Goal: Task Accomplishment & Management: Complete application form

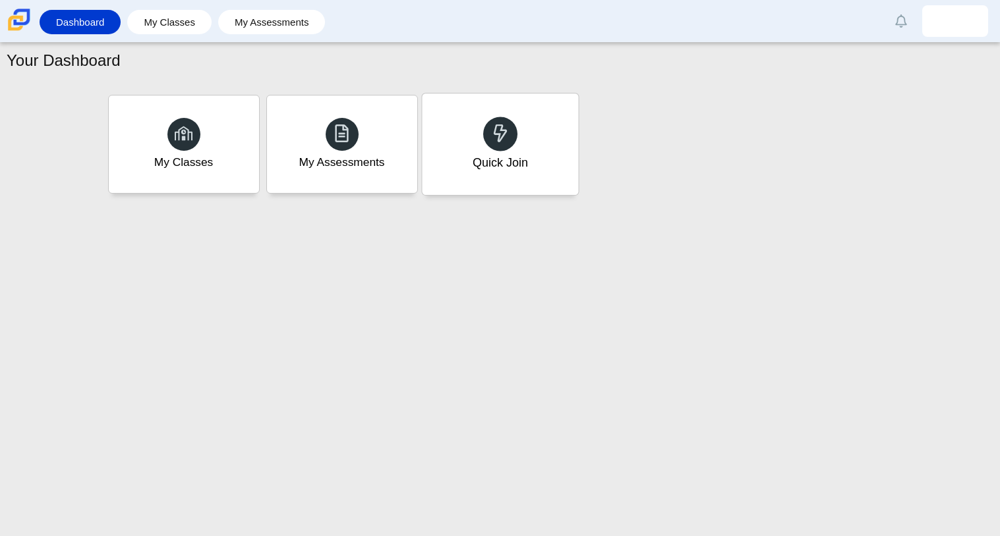
click at [475, 159] on div "Quick Join" at bounding box center [499, 162] width 55 height 17
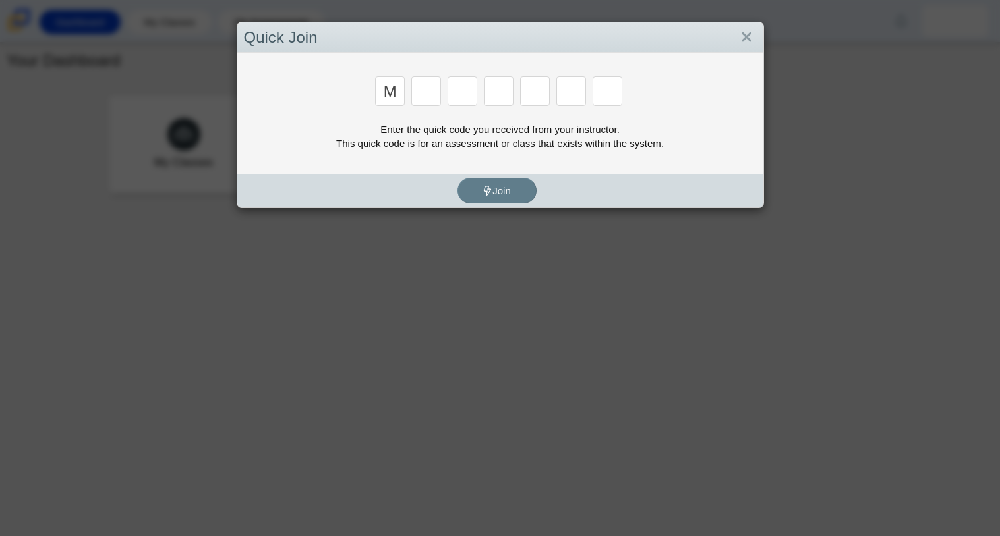
type input "m"
type input "7"
type input "e"
type input "3"
type input "e"
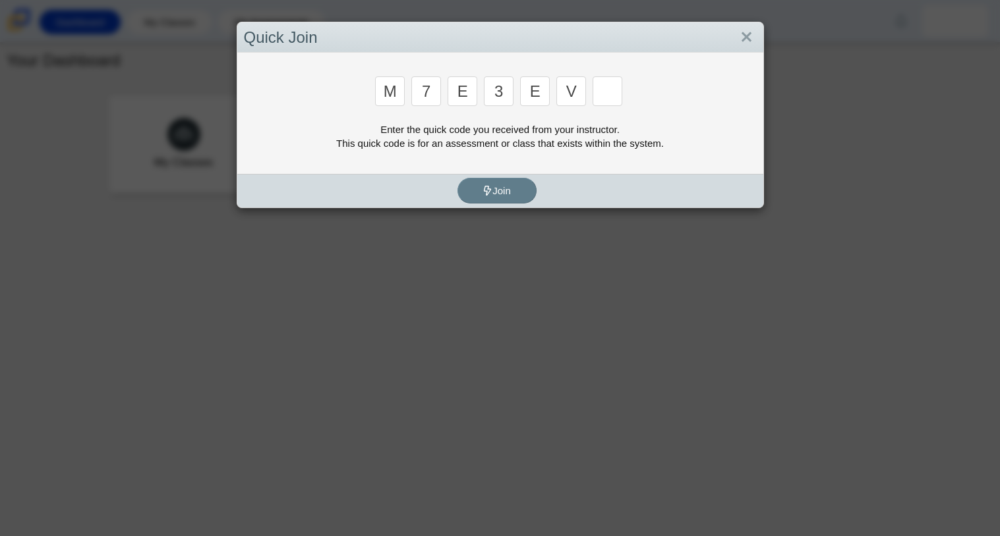
type input "v"
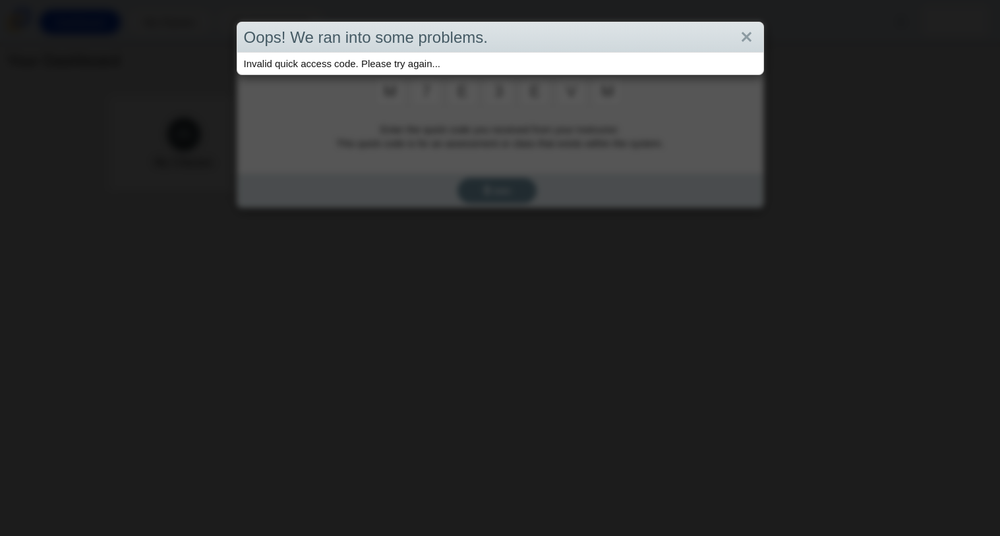
type input "m"
click at [413, 209] on div "Oops! We ran into some problems. Invalid quick access code. Please try again..." at bounding box center [500, 268] width 1000 height 536
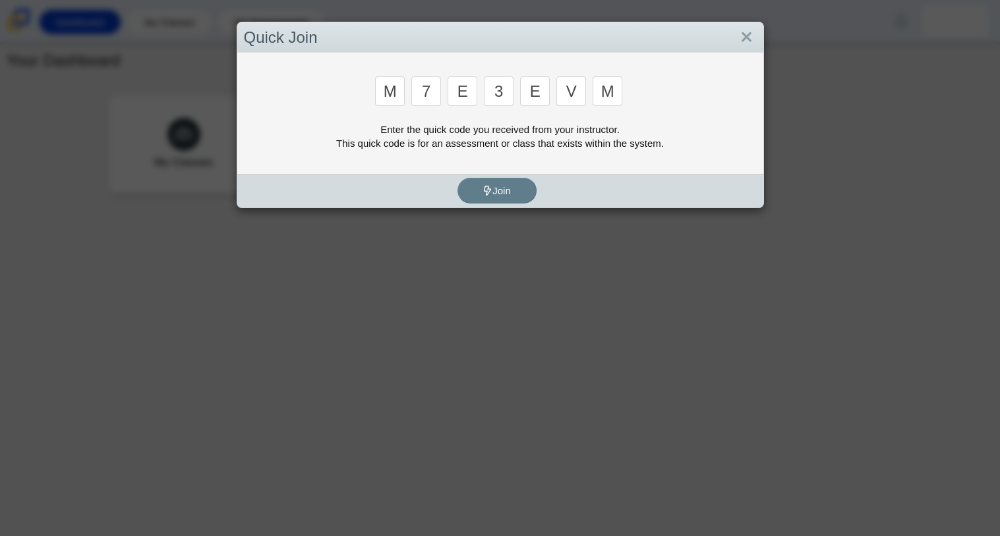
click at [598, 96] on input "m" at bounding box center [607, 91] width 30 height 30
click at [617, 98] on input "m" at bounding box center [607, 91] width 30 height 30
type input "w"
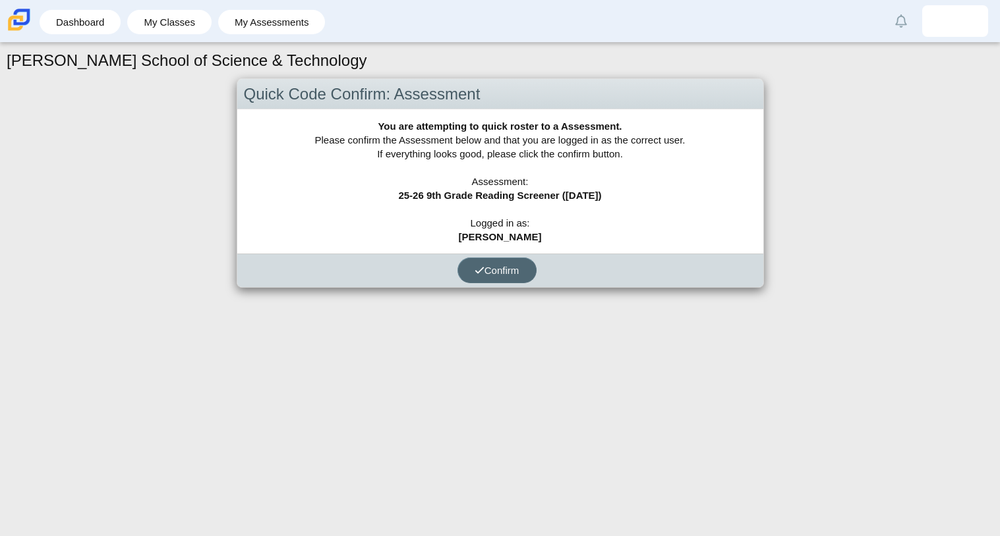
click at [489, 281] on button "Confirm" at bounding box center [496, 271] width 79 height 26
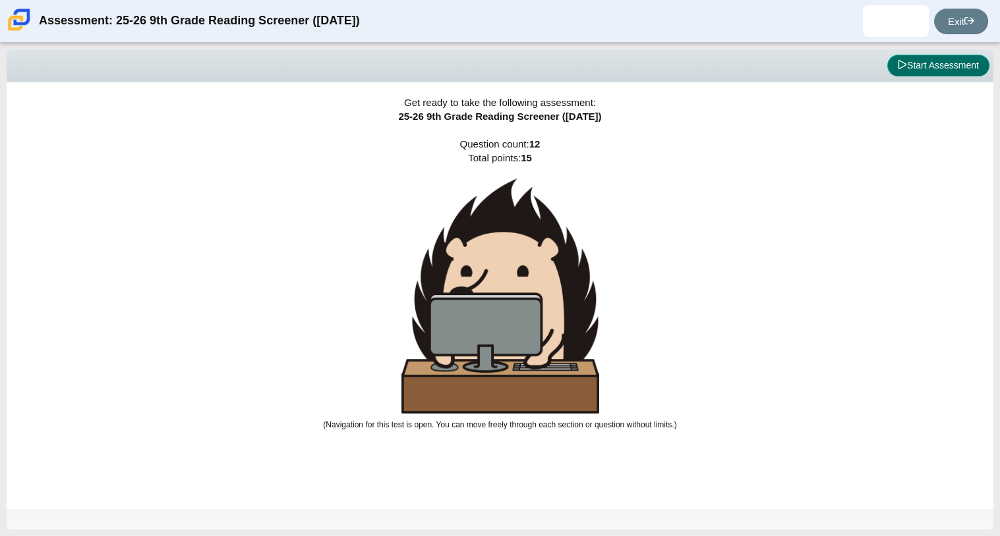
click at [913, 67] on button "Start Assessment" at bounding box center [938, 66] width 102 height 22
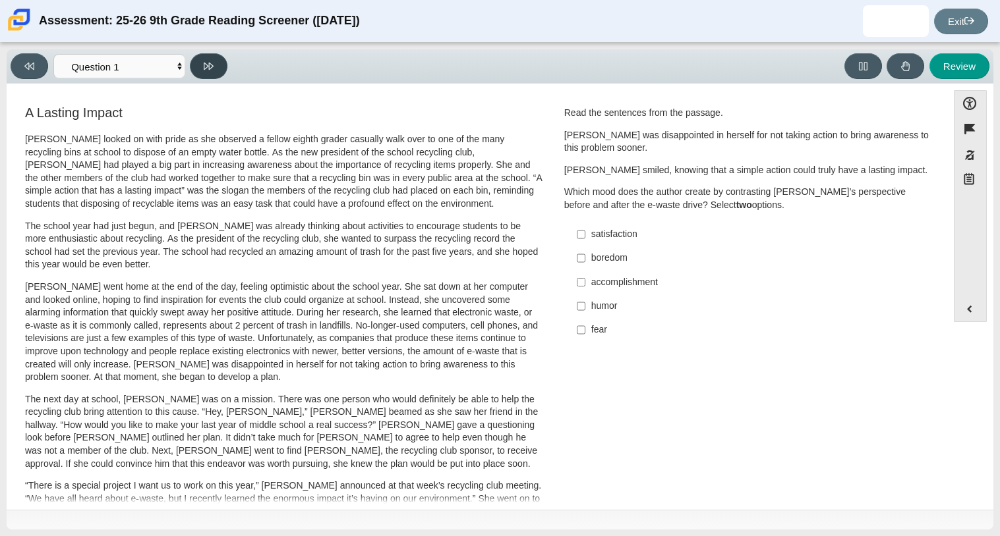
click at [200, 73] on button at bounding box center [209, 66] width 38 height 26
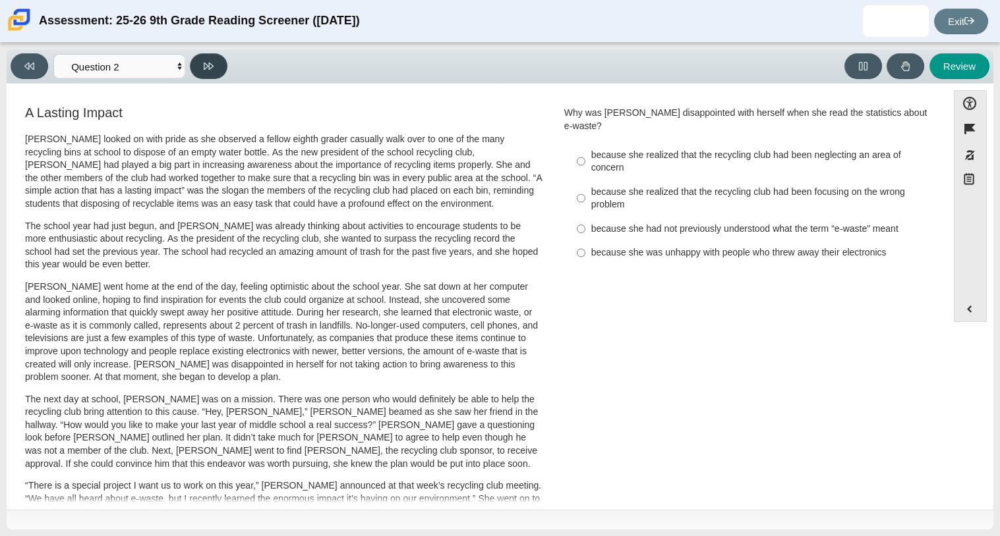
click at [200, 74] on button at bounding box center [209, 66] width 38 height 26
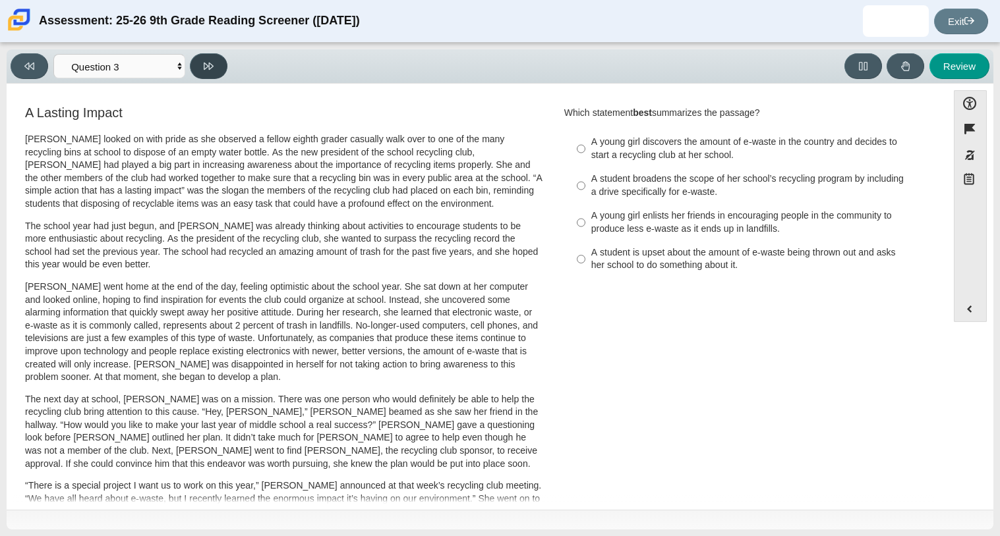
click at [200, 74] on button at bounding box center [209, 66] width 38 height 26
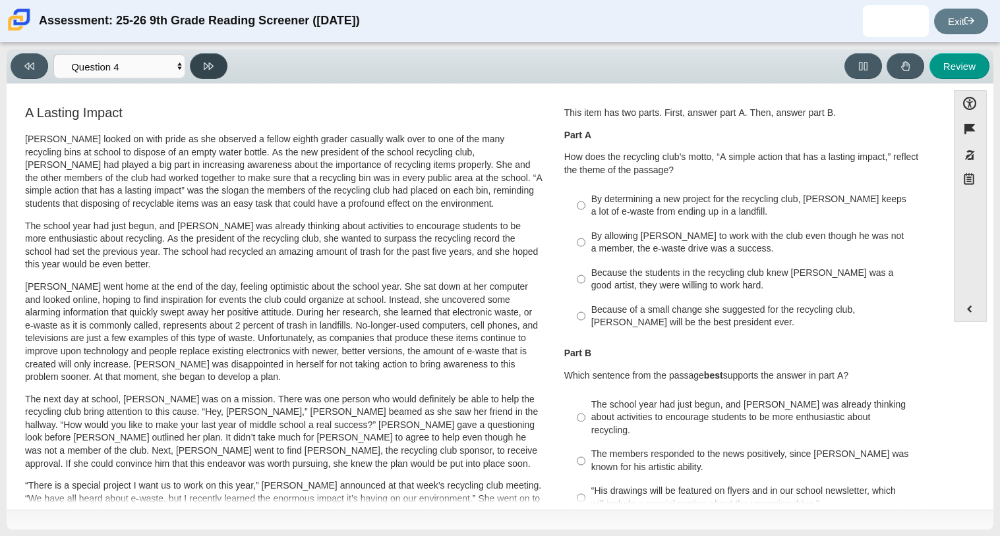
click at [200, 74] on button at bounding box center [209, 66] width 38 height 26
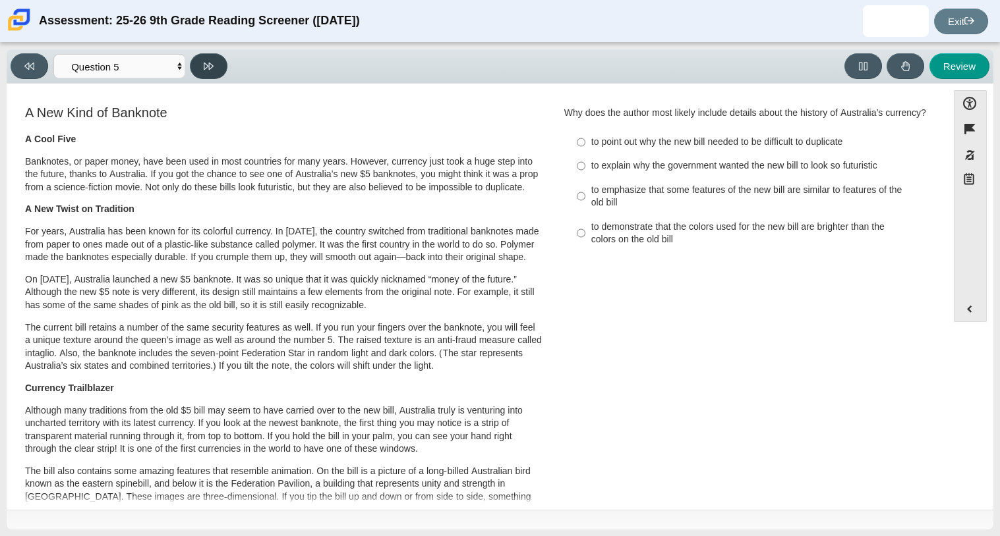
click at [200, 74] on button at bounding box center [209, 66] width 38 height 26
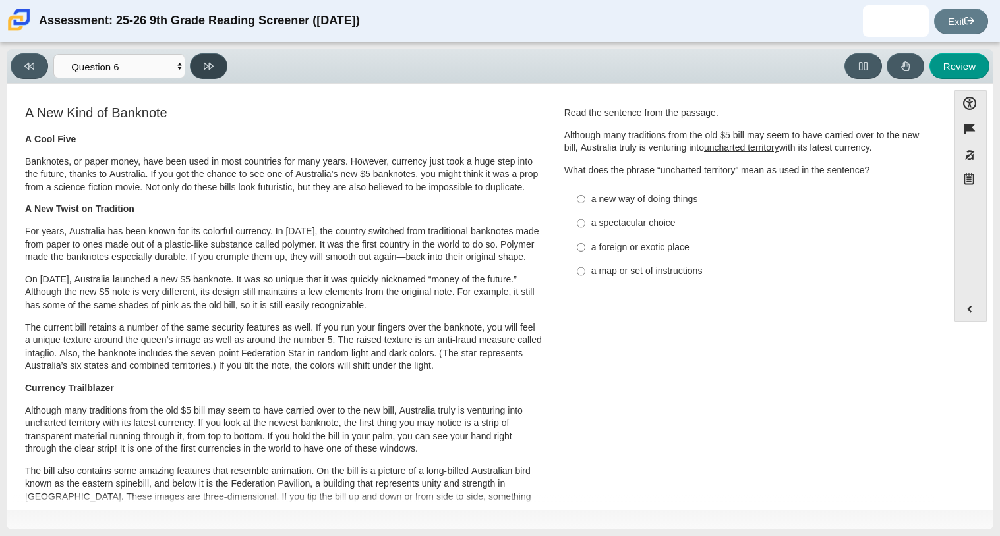
click at [200, 74] on button at bounding box center [209, 66] width 38 height 26
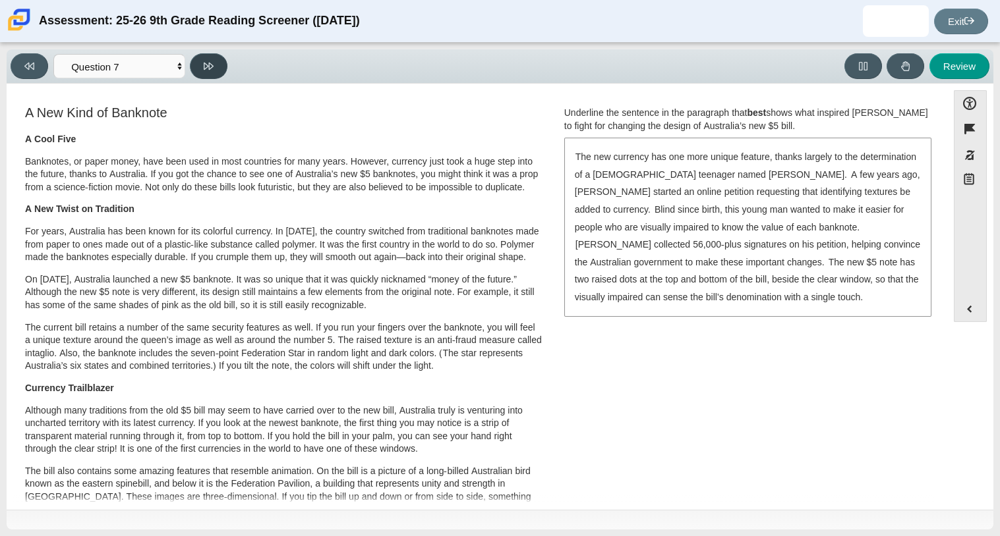
click at [200, 74] on button at bounding box center [209, 66] width 38 height 26
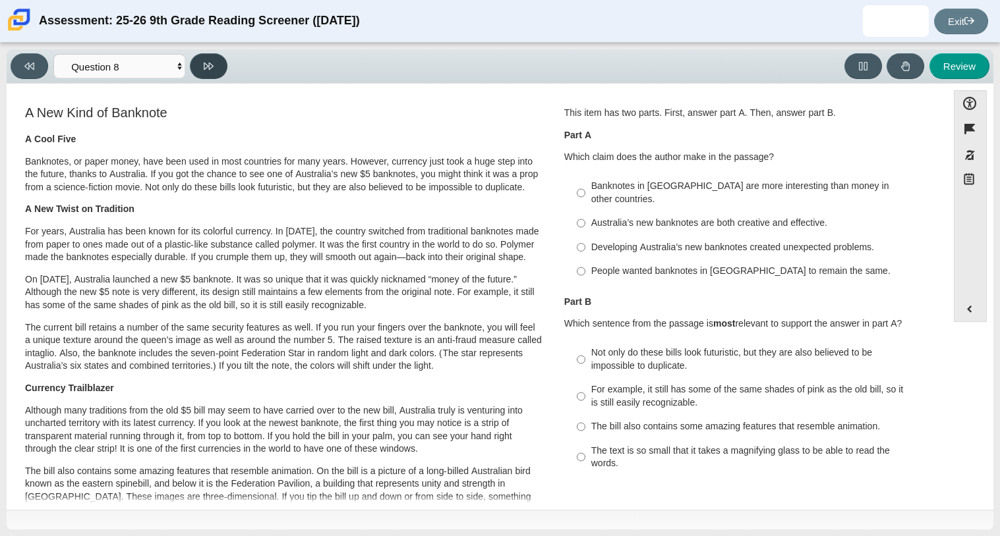
click at [200, 75] on button at bounding box center [209, 66] width 38 height 26
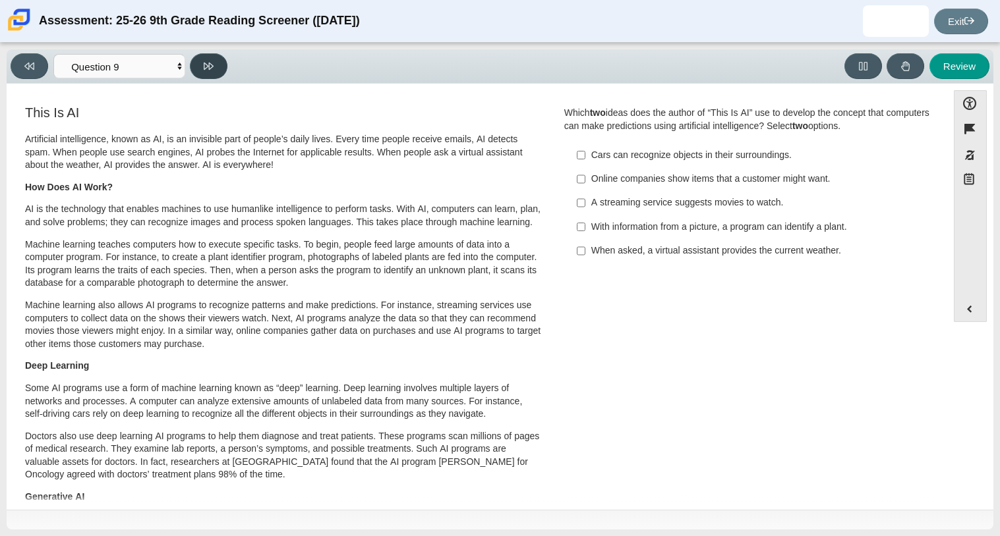
click at [200, 75] on button at bounding box center [209, 66] width 38 height 26
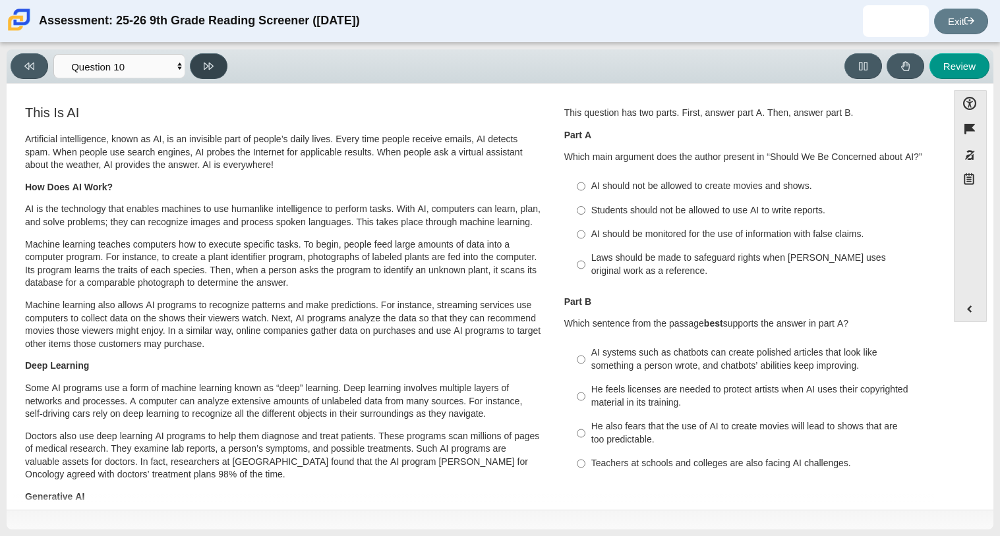
click at [200, 75] on button at bounding box center [209, 66] width 38 height 26
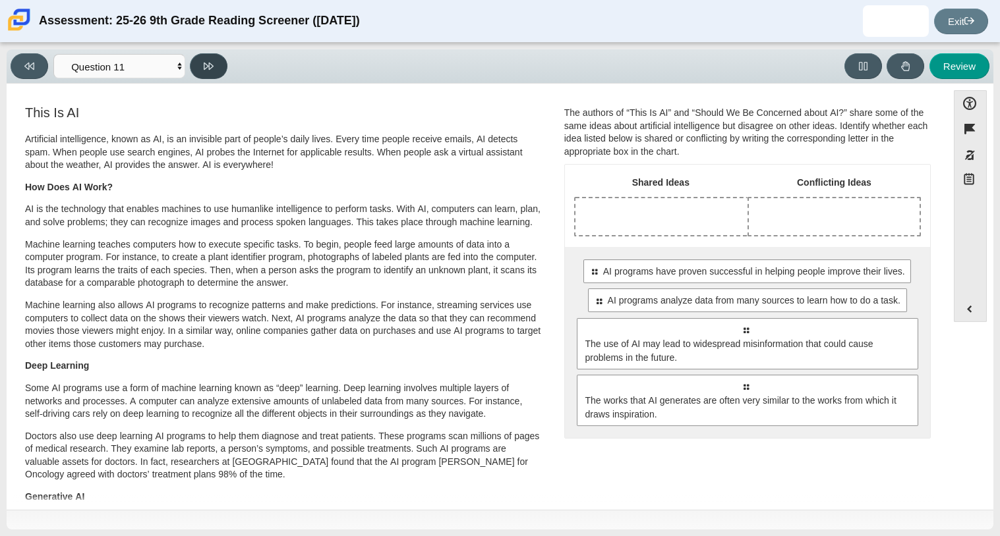
click at [202, 75] on button at bounding box center [209, 66] width 38 height 26
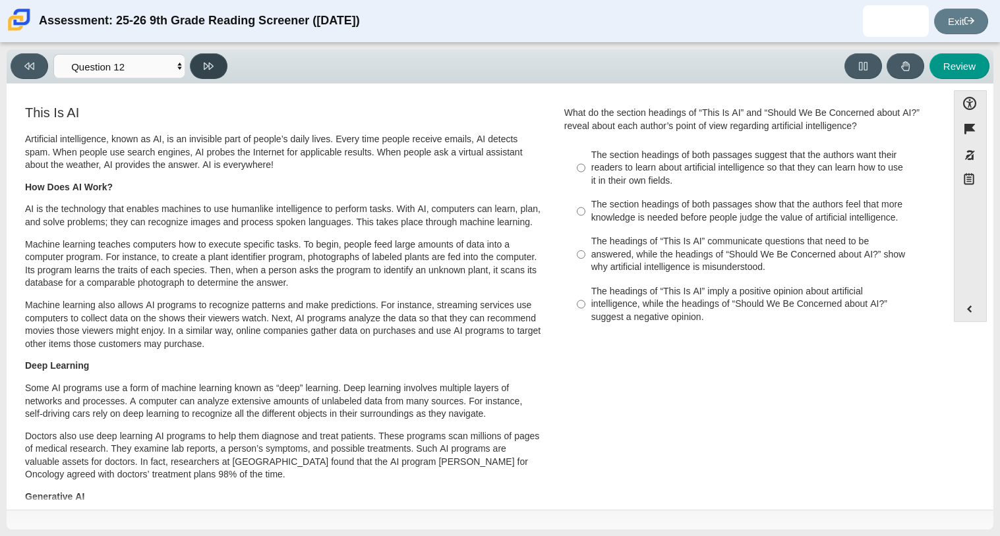
click at [202, 75] on button at bounding box center [209, 66] width 38 height 26
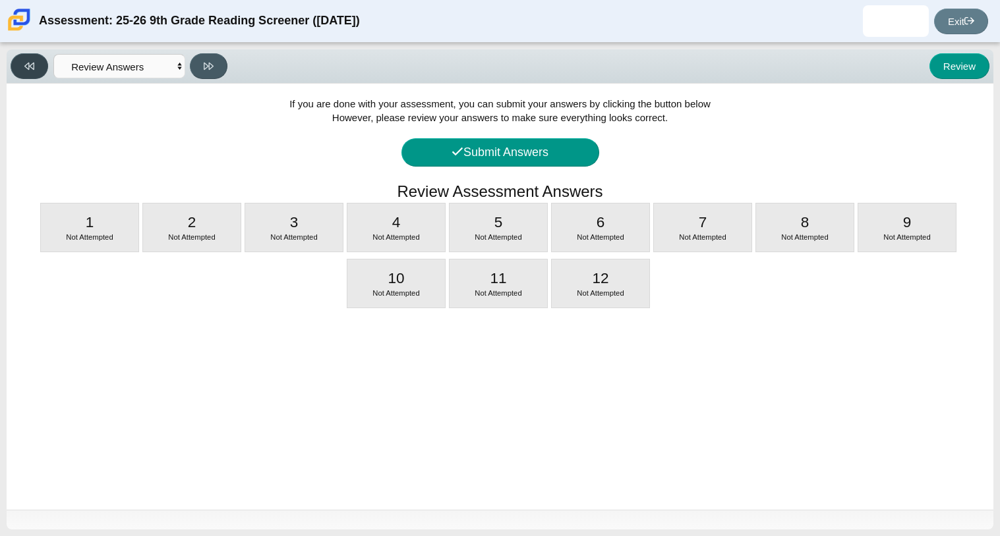
click at [45, 68] on button at bounding box center [30, 66] width 38 height 26
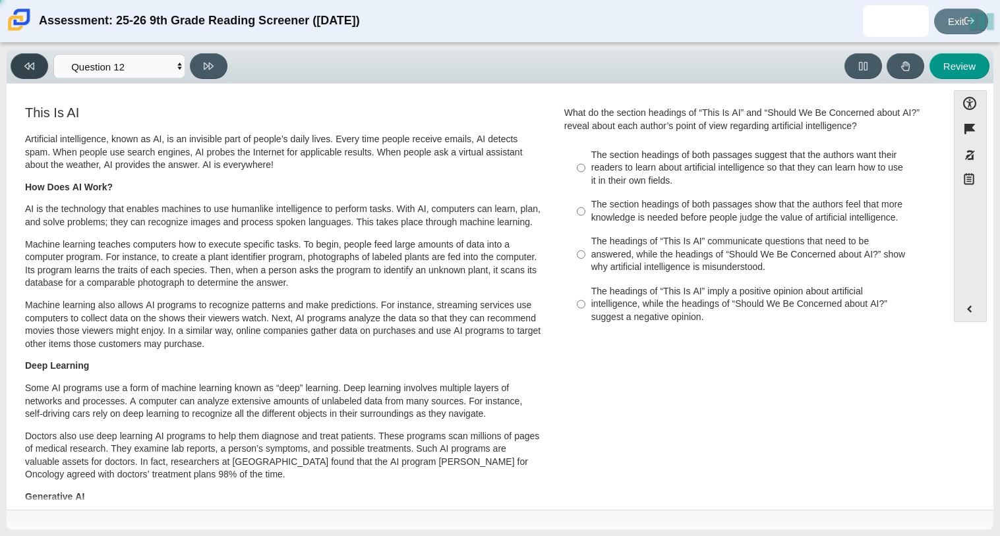
click at [45, 68] on button at bounding box center [30, 66] width 38 height 26
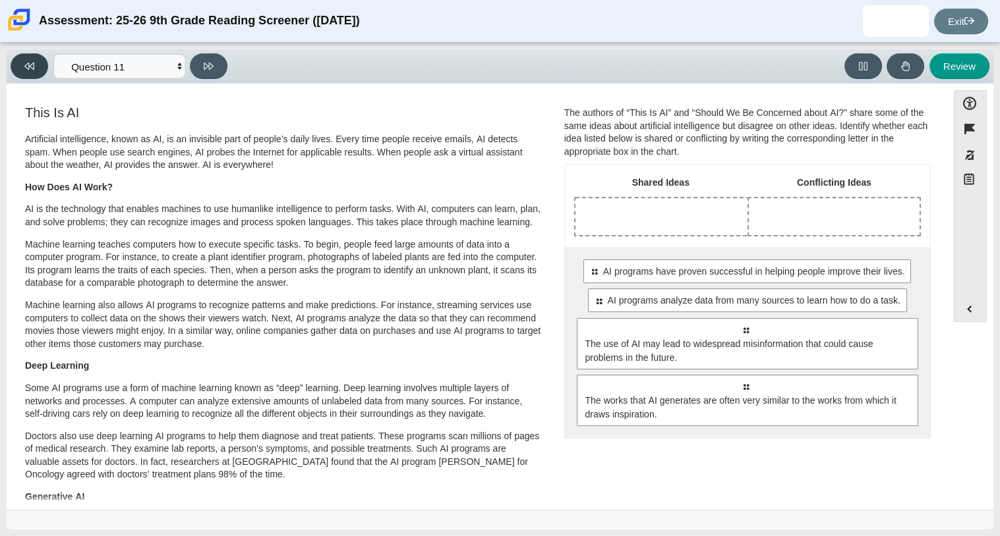
click at [45, 68] on button at bounding box center [30, 66] width 38 height 26
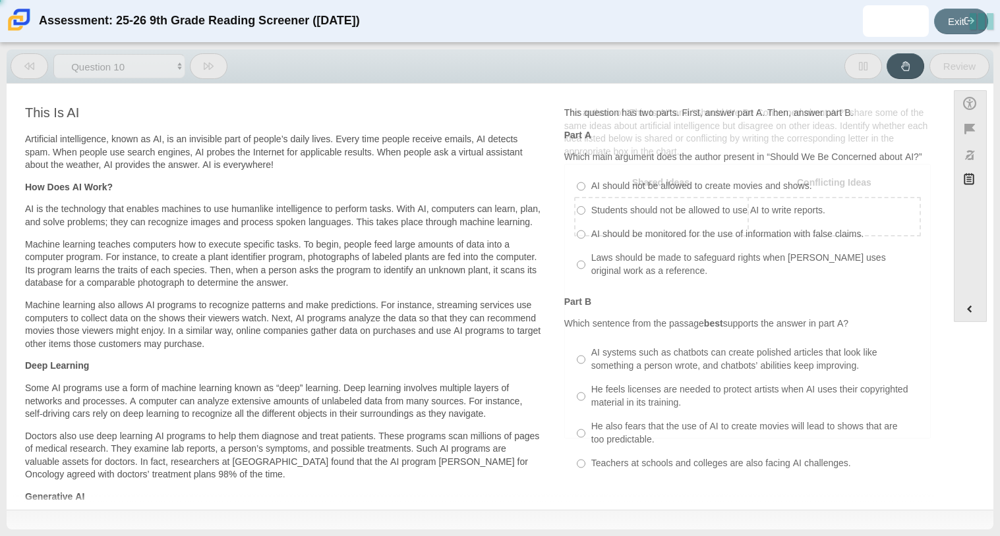
click at [45, 68] on button at bounding box center [30, 66] width 38 height 26
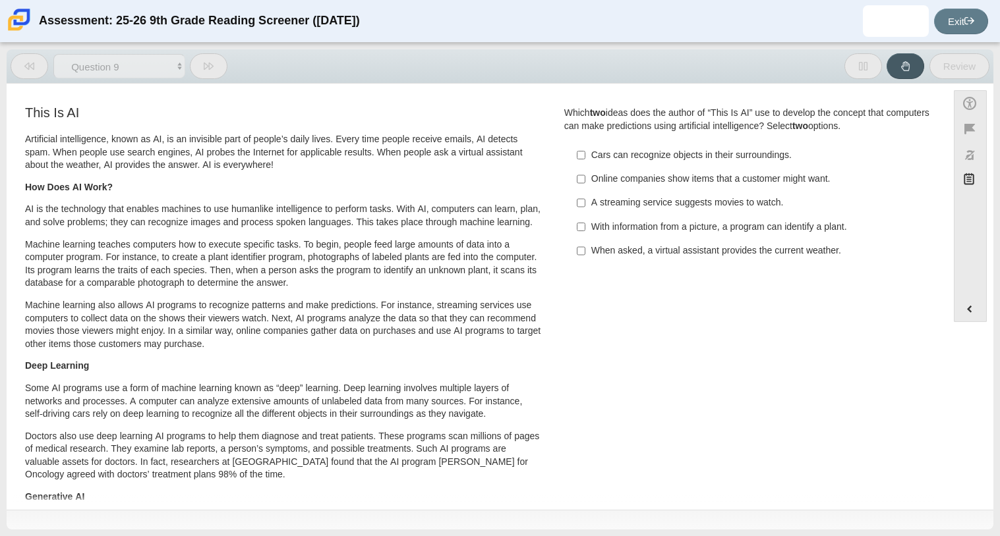
click at [45, 68] on button at bounding box center [30, 66] width 38 height 26
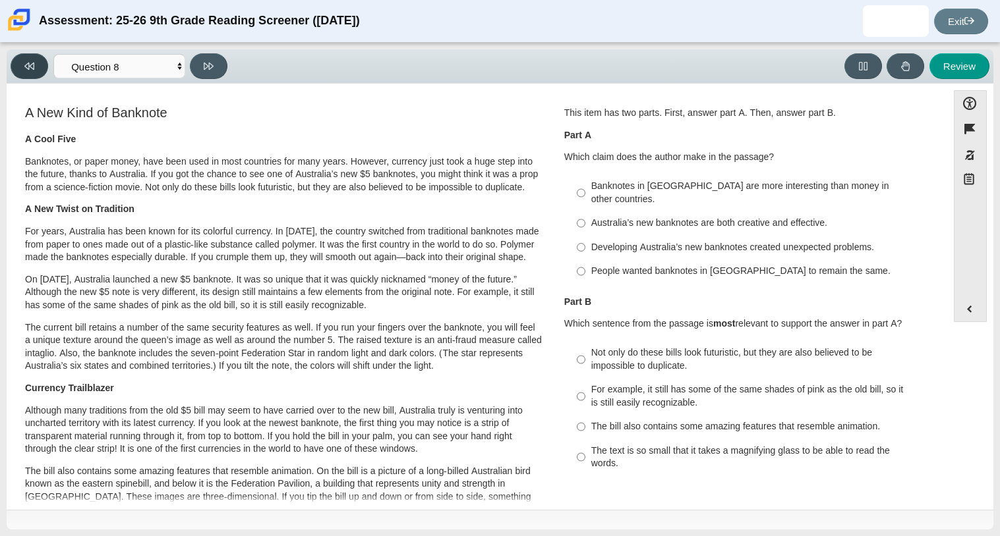
click at [45, 68] on button at bounding box center [30, 66] width 38 height 26
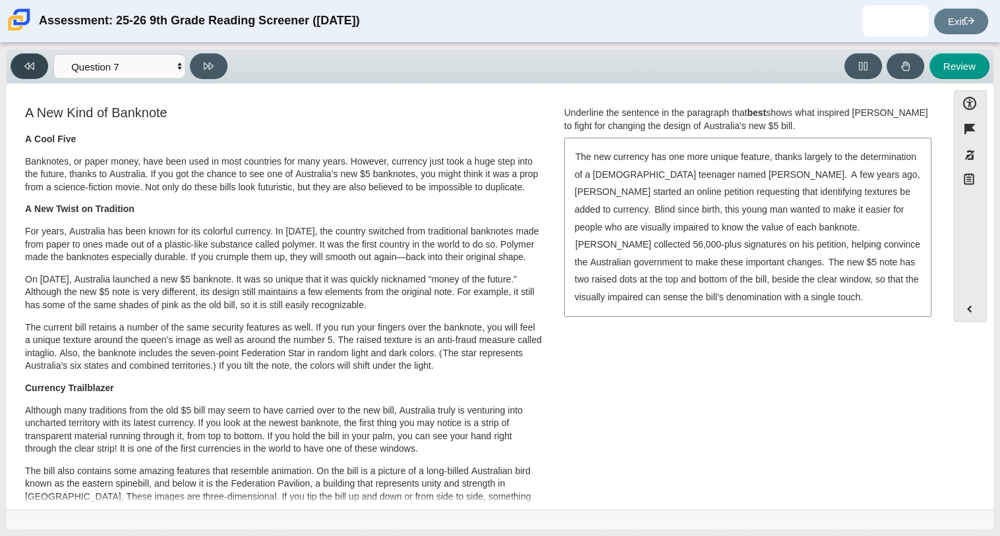
click at [45, 68] on button at bounding box center [30, 66] width 38 height 26
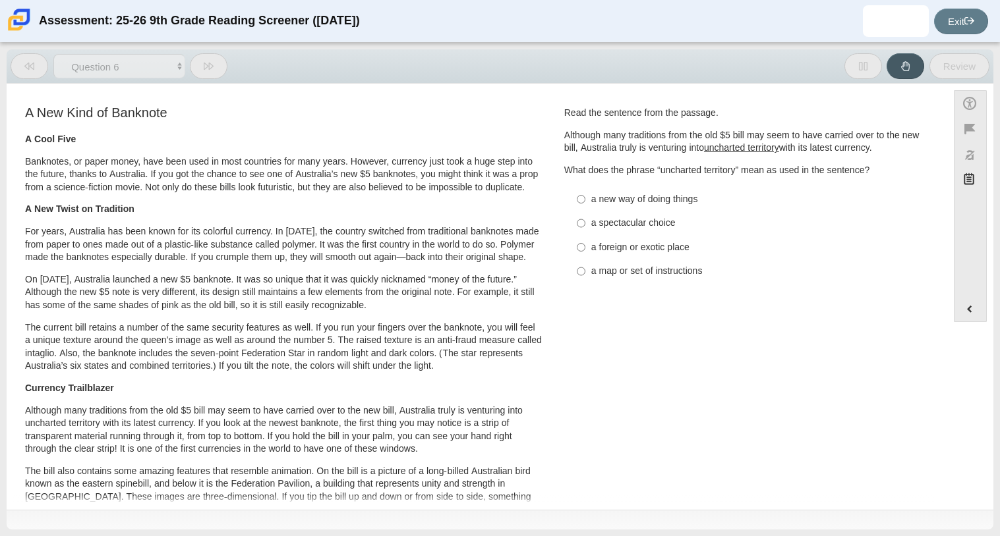
click at [45, 68] on button at bounding box center [30, 66] width 38 height 26
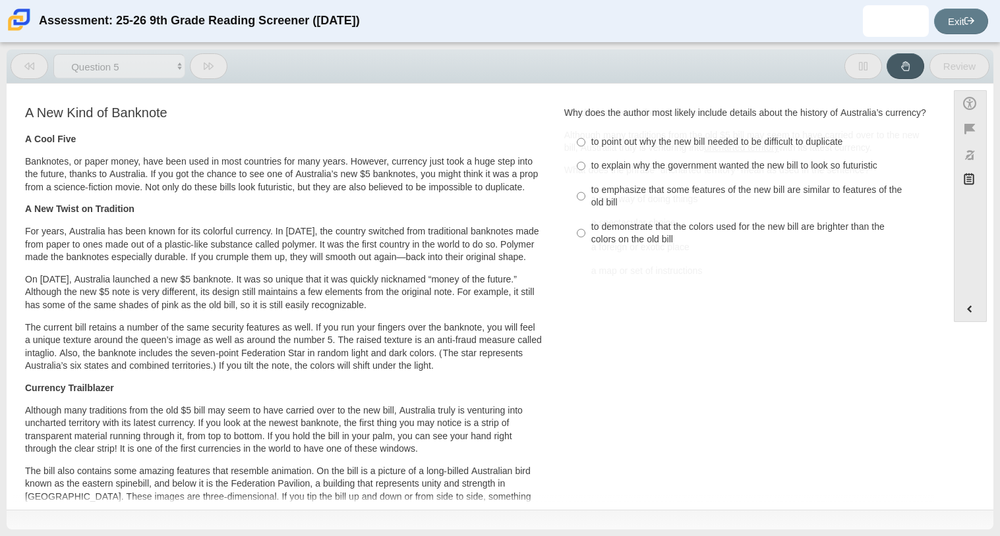
click at [43, 68] on button at bounding box center [30, 66] width 38 height 26
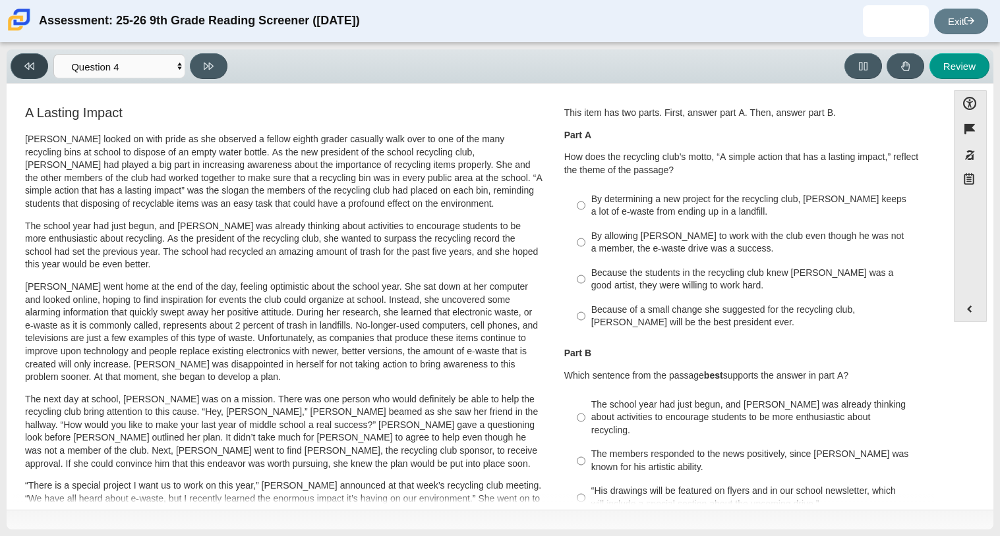
click at [35, 68] on button at bounding box center [30, 66] width 38 height 26
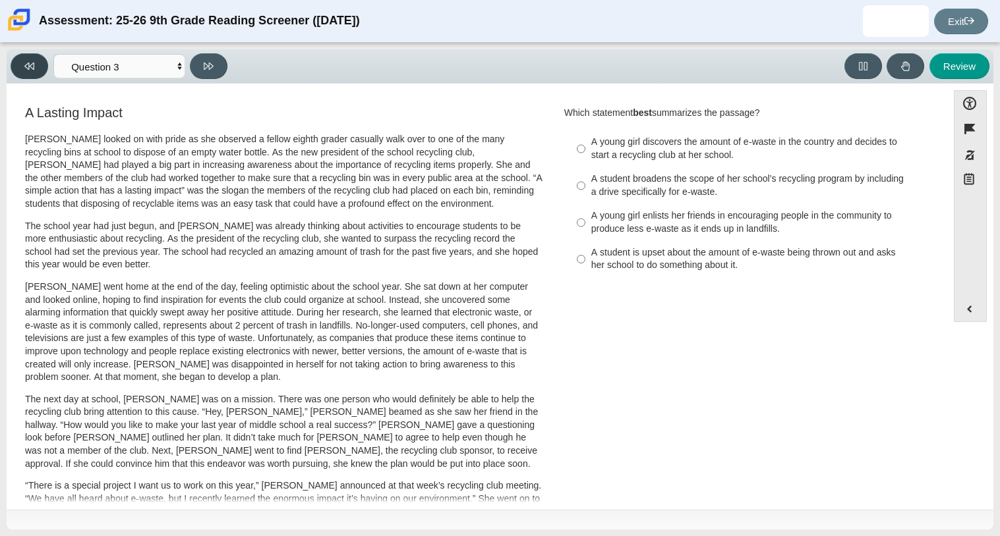
click at [34, 66] on button at bounding box center [30, 66] width 38 height 26
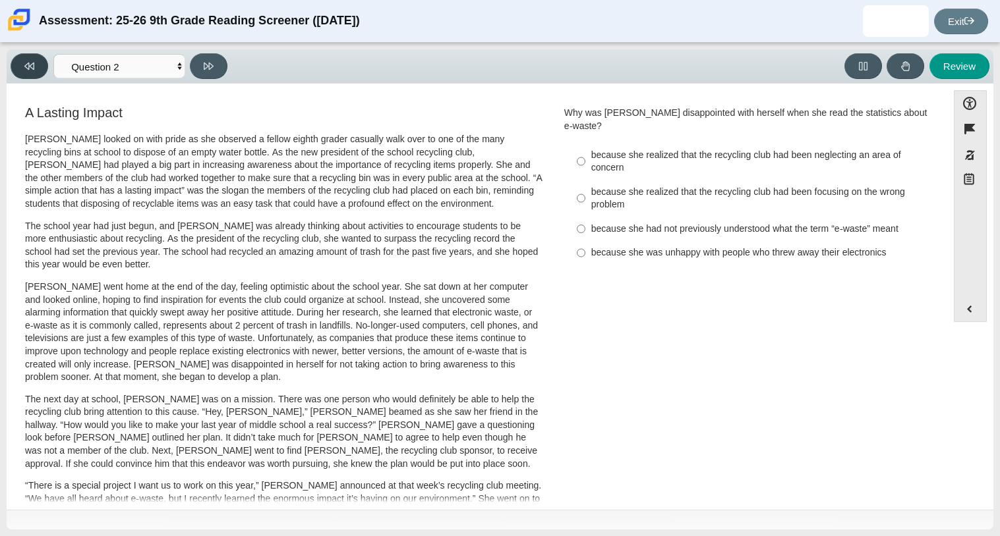
click at [35, 69] on button at bounding box center [30, 66] width 38 height 26
select select "ccc5b315-3c7c-471c-bf90-f22c8299c798"
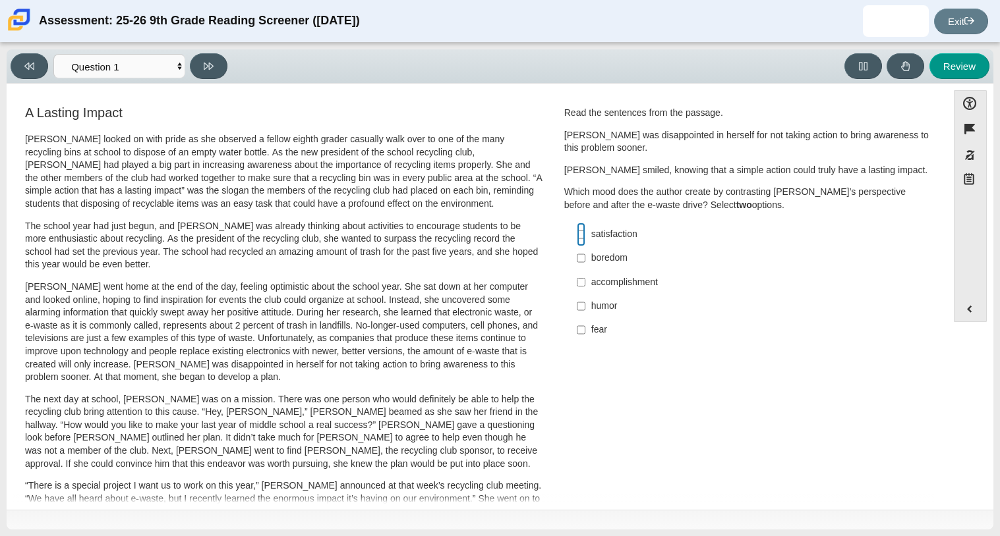
click at [580, 233] on input "satisfaction satisfaction" at bounding box center [581, 235] width 9 height 24
checkbox input "true"
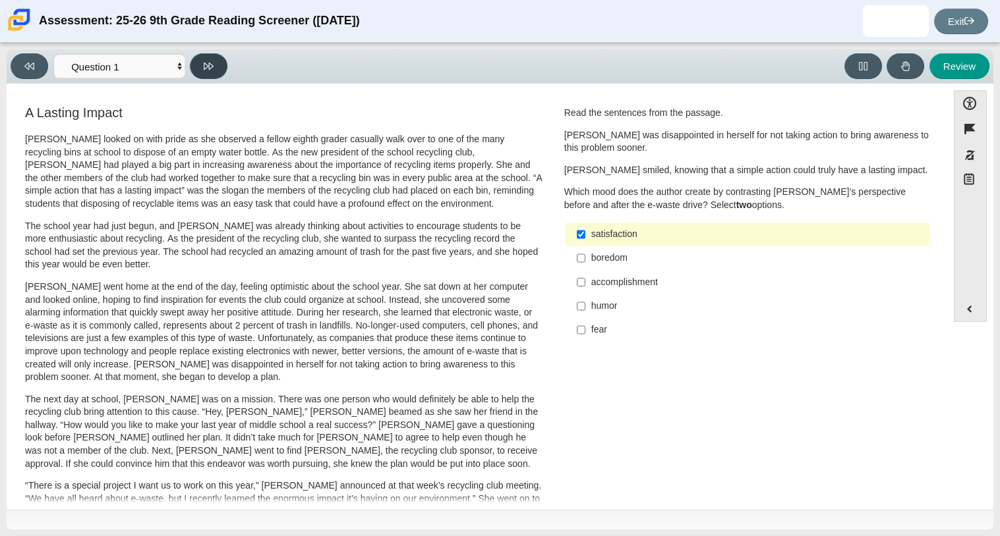
click at [212, 71] on icon at bounding box center [209, 66] width 10 height 10
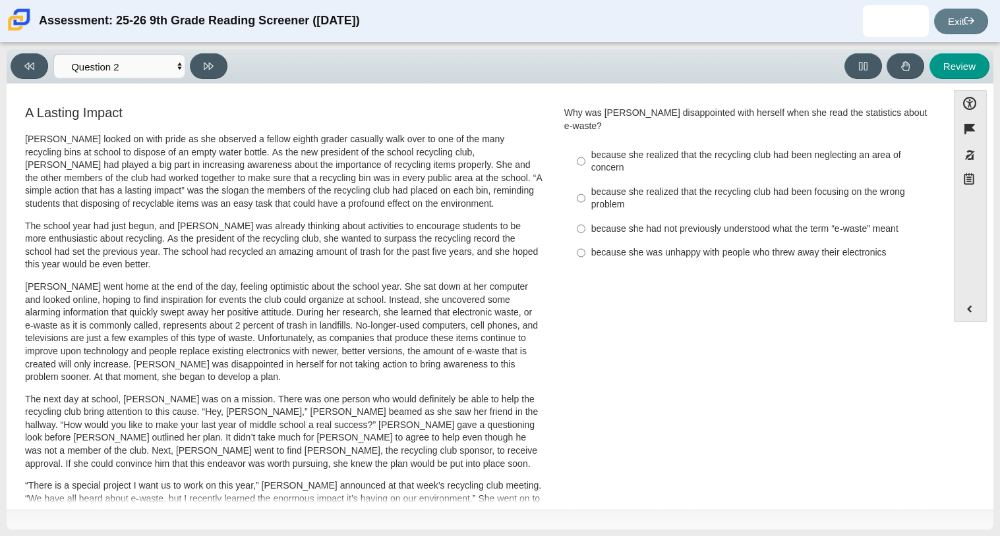
click at [48, 63] on div "Viewing Question 2 of 12 in Pacing Mode Questions Question 1 Question 2 Questio…" at bounding box center [122, 66] width 222 height 26
click at [47, 63] on button at bounding box center [30, 66] width 38 height 26
select select "ccc5b315-3c7c-471c-bf90-f22c8299c798"
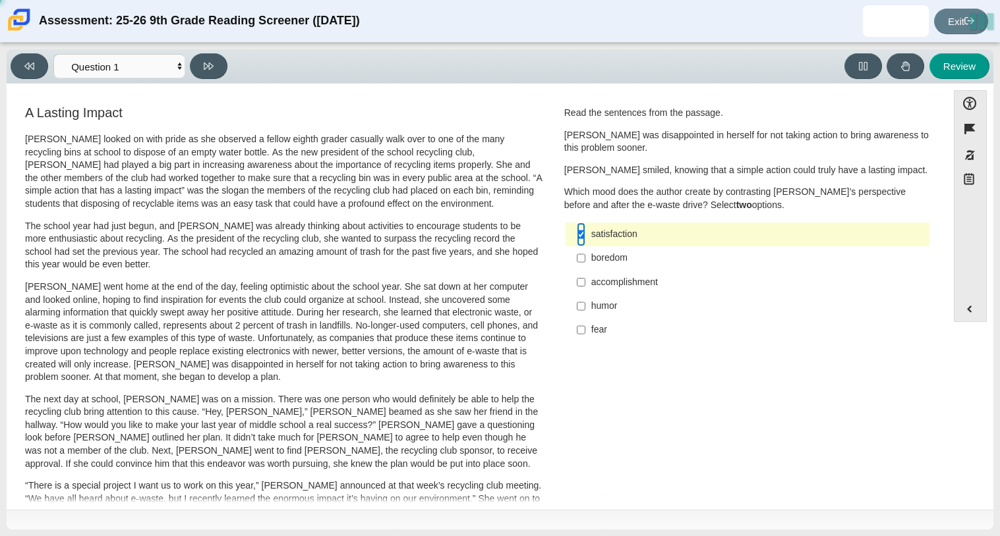
click at [577, 232] on input "satisfaction satisfaction" at bounding box center [581, 235] width 9 height 24
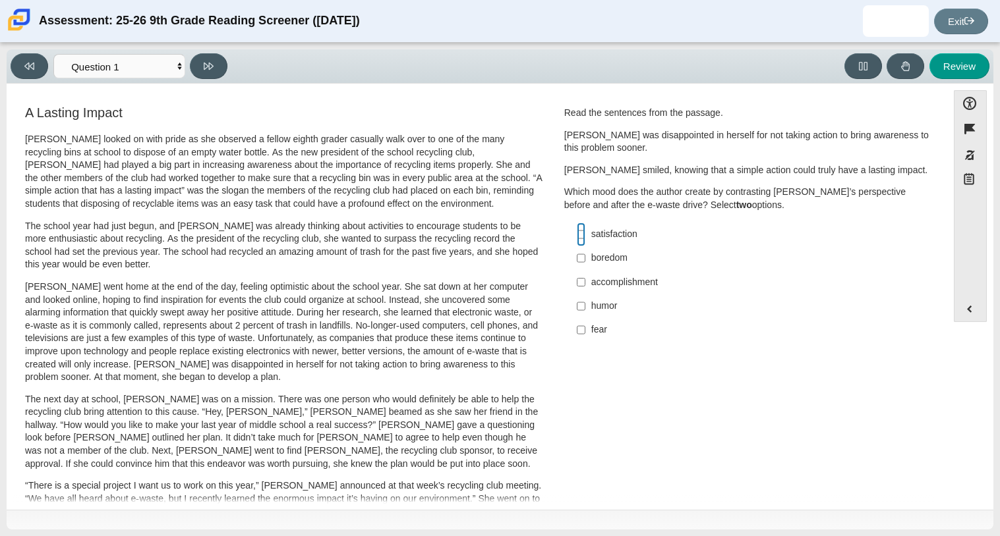
click at [579, 233] on input "satisfaction satisfaction" at bounding box center [581, 235] width 9 height 24
checkbox input "true"
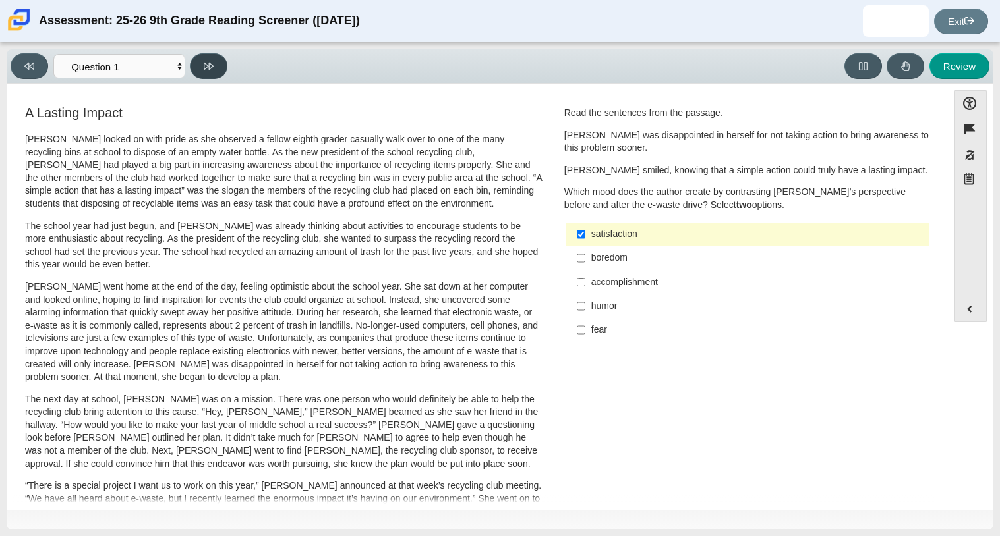
click at [210, 63] on icon at bounding box center [209, 66] width 10 height 7
select select "0ff64528-ffd7-428d-b192-babfaadd44e8"
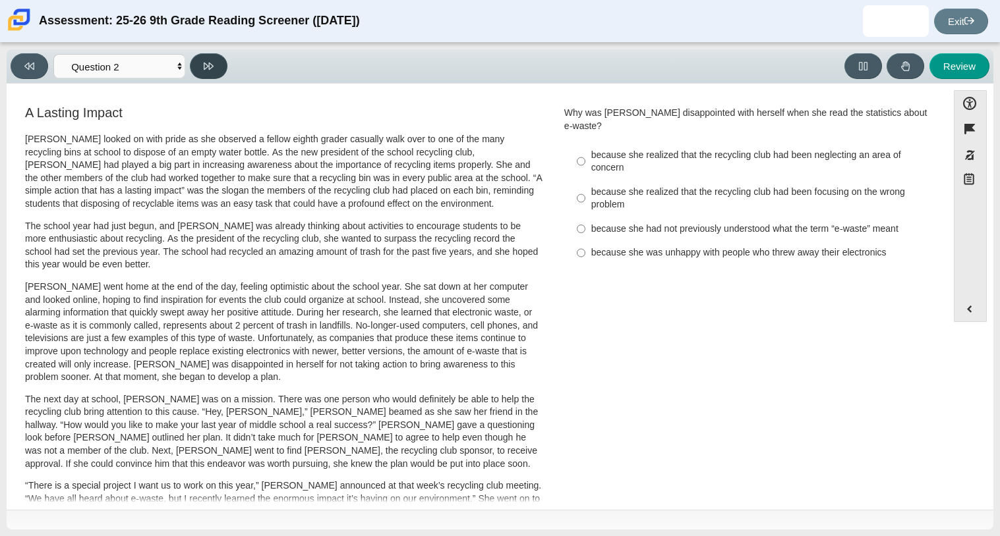
drag, startPoint x: 210, startPoint y: 59, endPoint x: 209, endPoint y: 90, distance: 30.3
click at [209, 90] on div "Viewing Question 2 of 12 in Pacing Mode Questions Question 1 Question 2 Questio…" at bounding box center [500, 289] width 987 height 480
click at [582, 217] on label "because she had not previously understood what the term “e-waste” meant because…" at bounding box center [748, 229] width 362 height 24
click at [582, 217] on input "because she had not previously understood what the term “e-waste” meant because…" at bounding box center [581, 229] width 9 height 24
radio input "true"
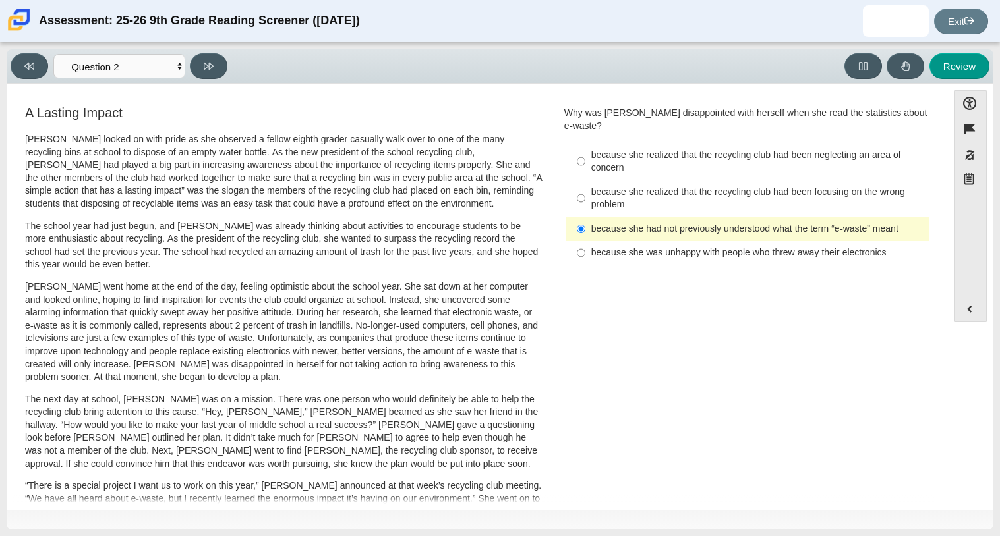
click at [583, 188] on label "because she realized that the recycling club had been focusing on the wrong pro…" at bounding box center [748, 198] width 362 height 37
click at [583, 188] on input "because she realized that the recycling club had been focusing on the wrong pro…" at bounding box center [581, 198] width 9 height 37
radio input "true"
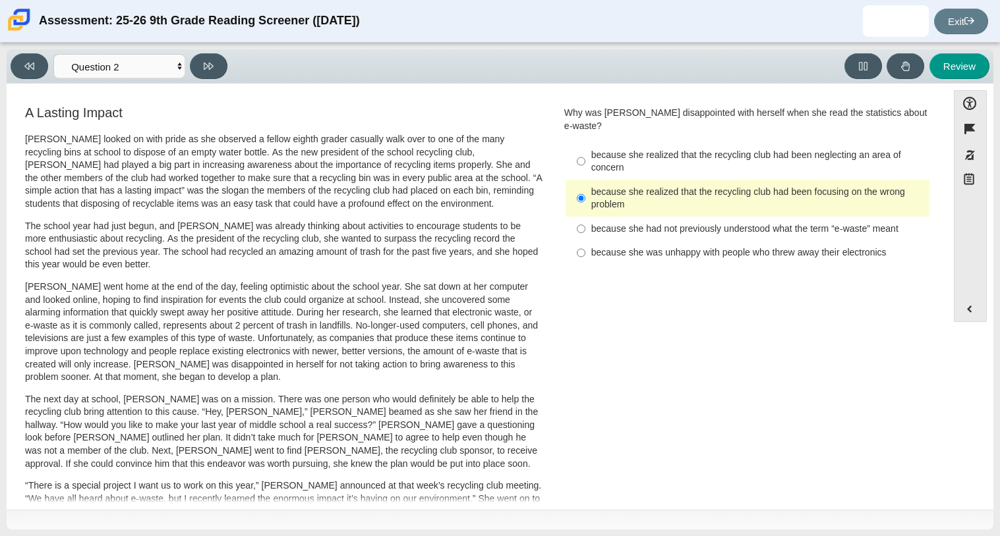
click at [583, 150] on label "because she realized that the recycling club had been neglecting an area of con…" at bounding box center [748, 161] width 362 height 37
click at [583, 150] on input "because she realized that the recycling club had been neglecting an area of con…" at bounding box center [581, 161] width 9 height 37
radio input "true"
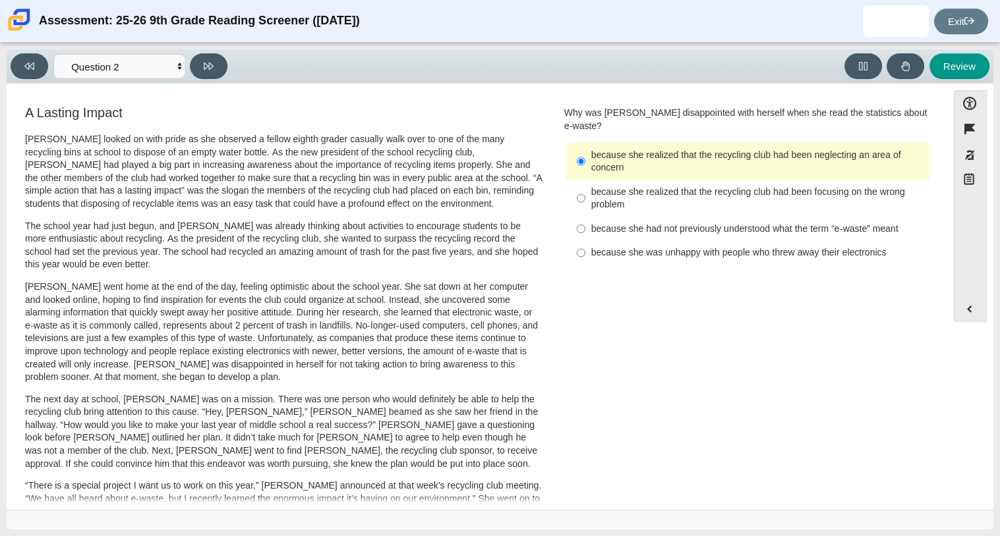
click at [209, 80] on div "Viewing Question 2 of 12 in Pacing Mode Questions Question 1 Question 2 Questio…" at bounding box center [500, 66] width 987 height 34
click at [206, 66] on icon at bounding box center [209, 66] width 10 height 7
select select "7ce3d843-6974-4858-901c-1ff39630e843"
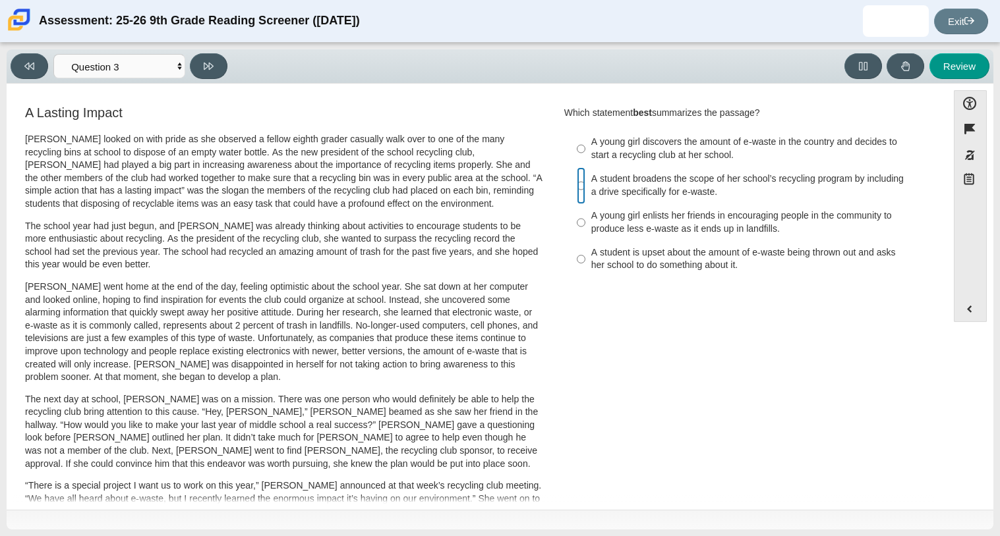
click at [577, 186] on input "A student broadens the scope of her school’s recycling program by including a d…" at bounding box center [581, 185] width 9 height 37
radio input "true"
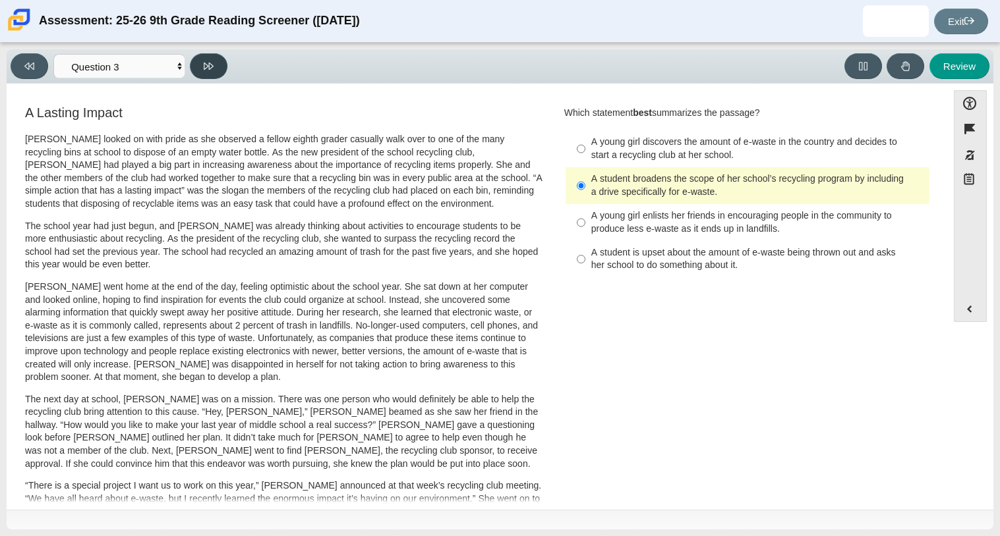
click at [202, 68] on button at bounding box center [209, 66] width 38 height 26
select select "ca9ea0f1-49c5-4bd1-83b0-472c18652b42"
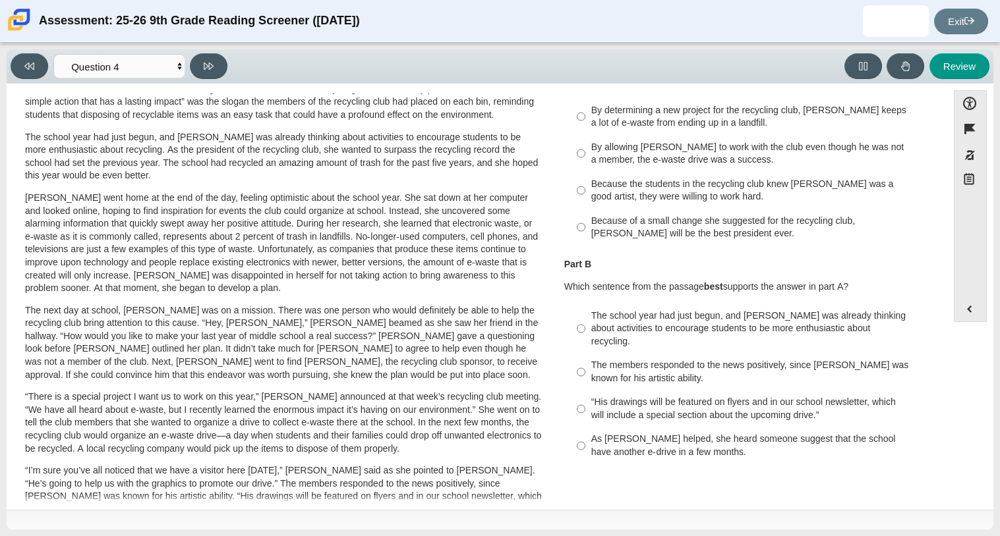
scroll to position [105, 0]
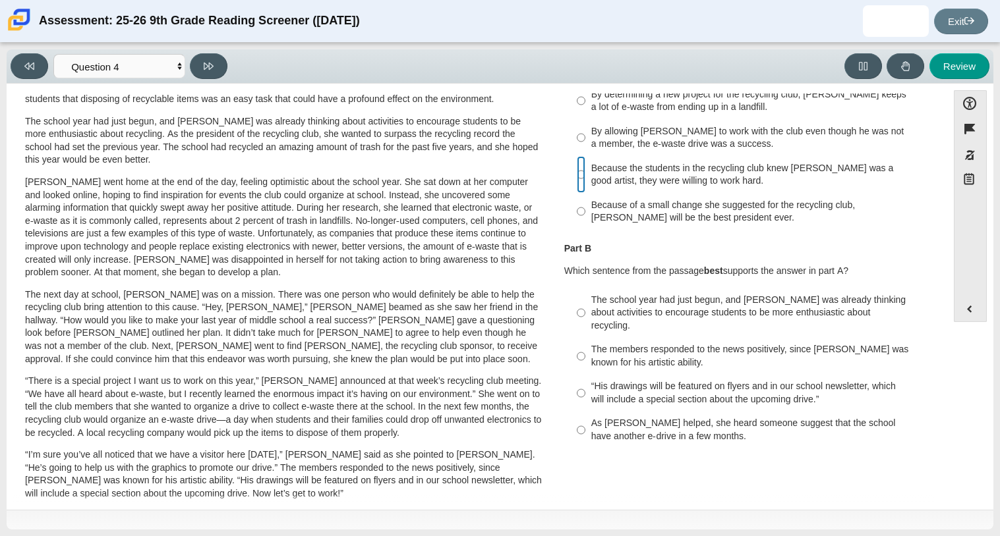
click at [577, 175] on input "Because the students in the recycling club knew Juan Carlos was a good artist, …" at bounding box center [581, 174] width 9 height 37
radio input "true"
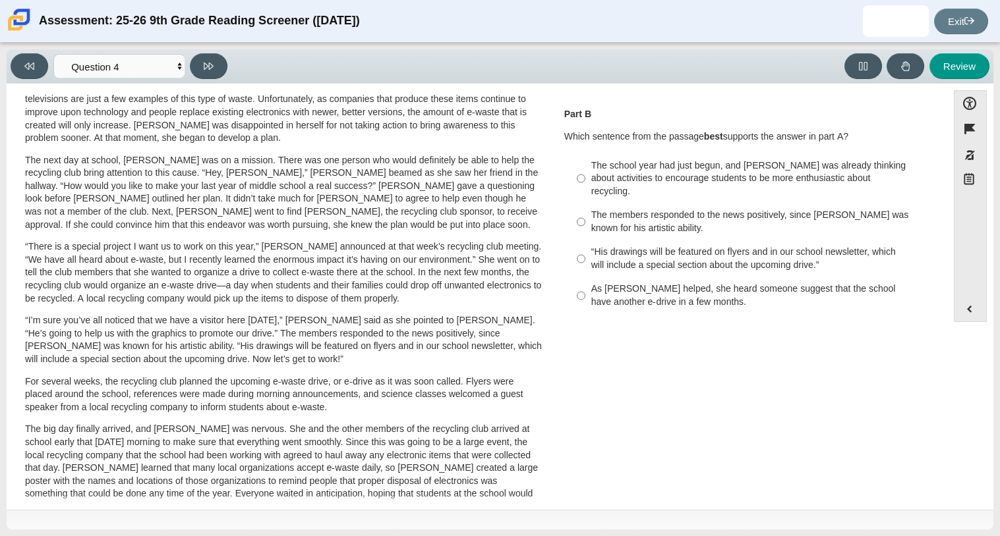
scroll to position [240, 0]
click at [581, 210] on label "The members responded to the news positively, since Juan Carlos was known for h…" at bounding box center [748, 221] width 362 height 37
click at [581, 210] on input "The members responded to the news positively, since Juan Carlos was known for h…" at bounding box center [581, 221] width 9 height 37
radio input "true"
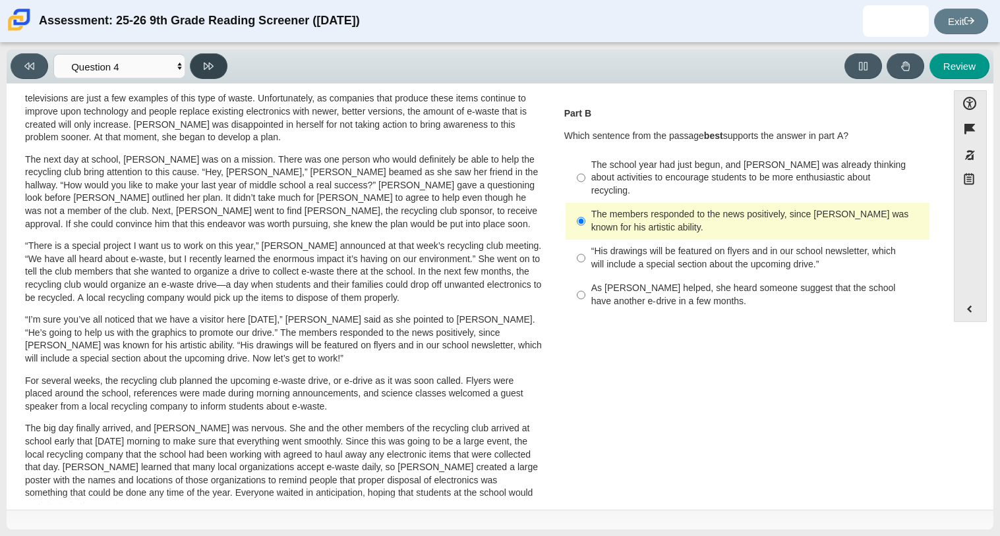
click at [214, 65] on button at bounding box center [209, 66] width 38 height 26
select select "e41f1a79-e29f-4095-8030-a53364015bed"
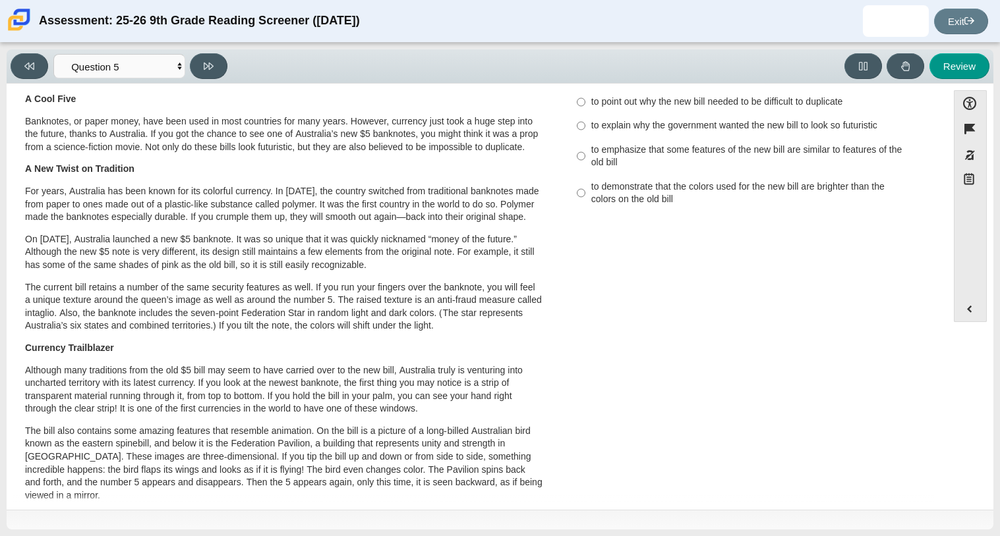
scroll to position [0, 0]
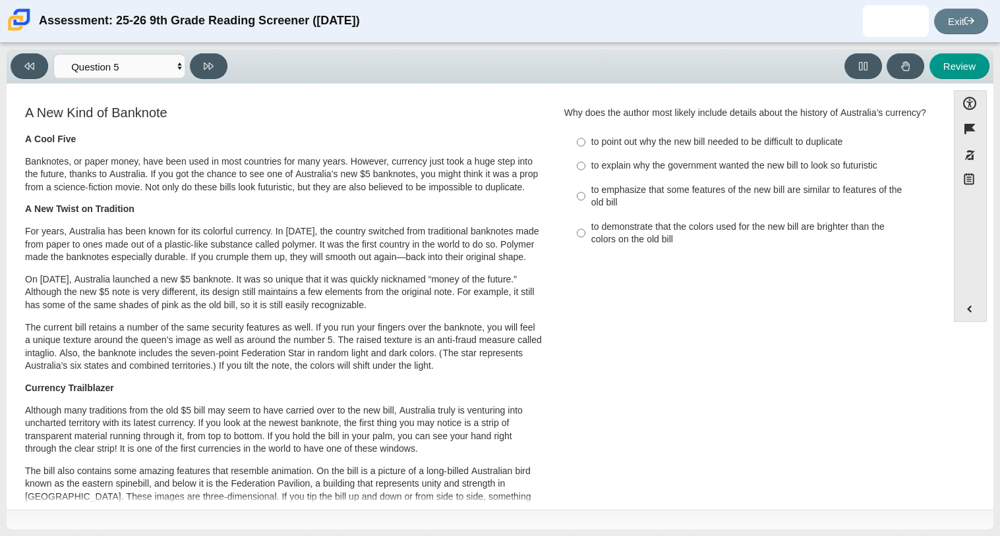
click at [591, 173] on div "to explain why the government wanted the new bill to look so futuristic" at bounding box center [757, 165] width 333 height 13
click at [585, 178] on input "to explain why the government wanted the new bill to look so futuristic to expl…" at bounding box center [581, 166] width 9 height 24
radio input "true"
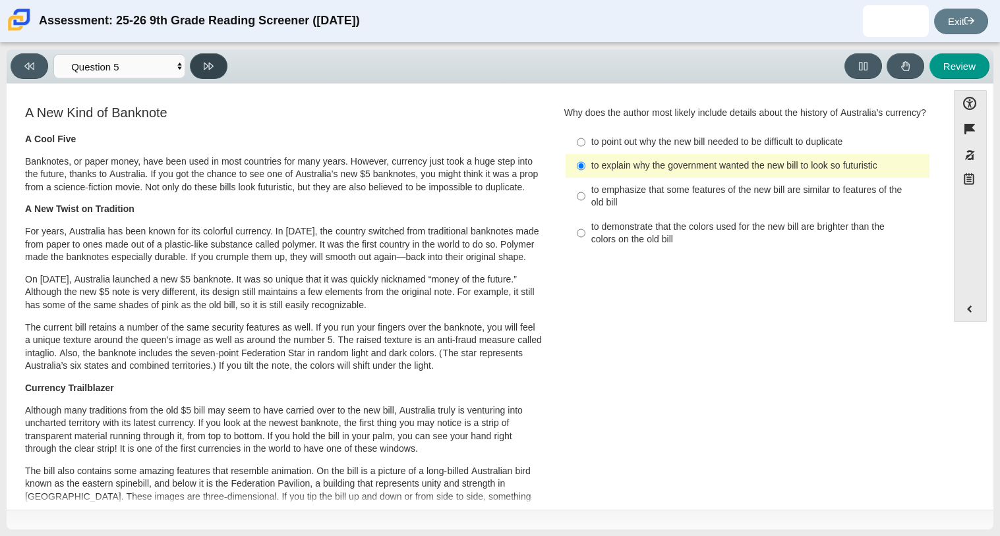
click at [198, 70] on button at bounding box center [209, 66] width 38 height 26
select select "69146e31-7b3d-4a3e-9ce6-f30c24342ae0"
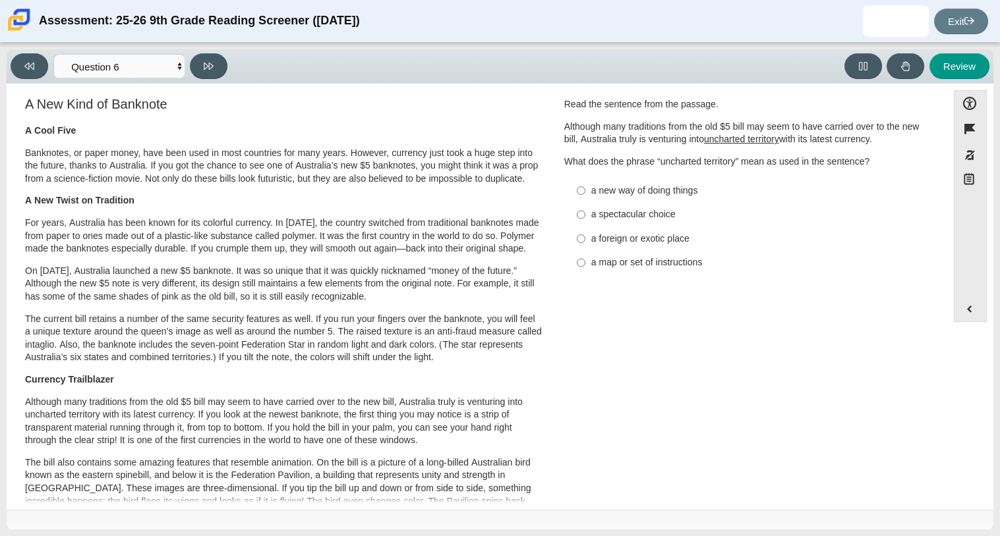
scroll to position [7, 0]
click at [577, 268] on input "a map or set of instructions a map or set of instructions" at bounding box center [581, 264] width 9 height 24
radio input "true"
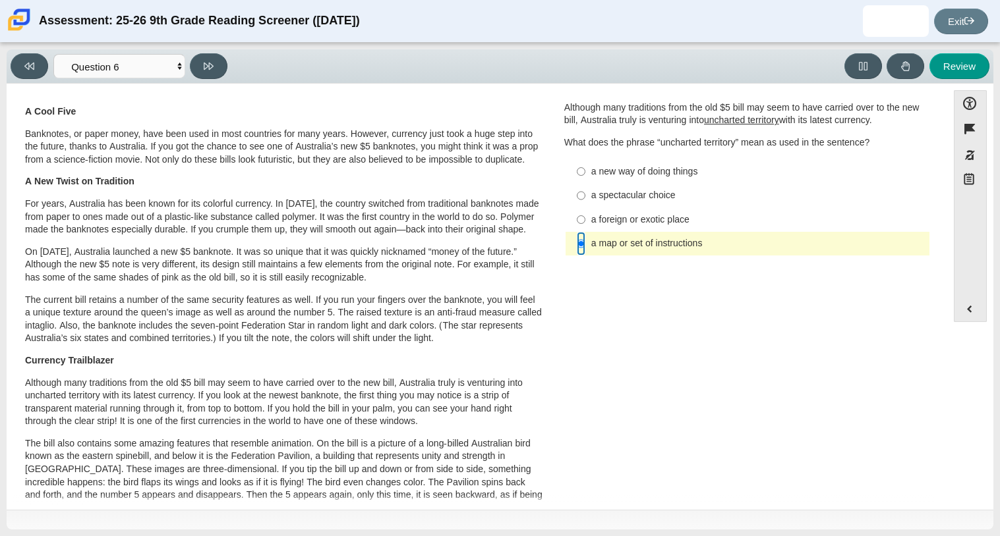
scroll to position [32, 0]
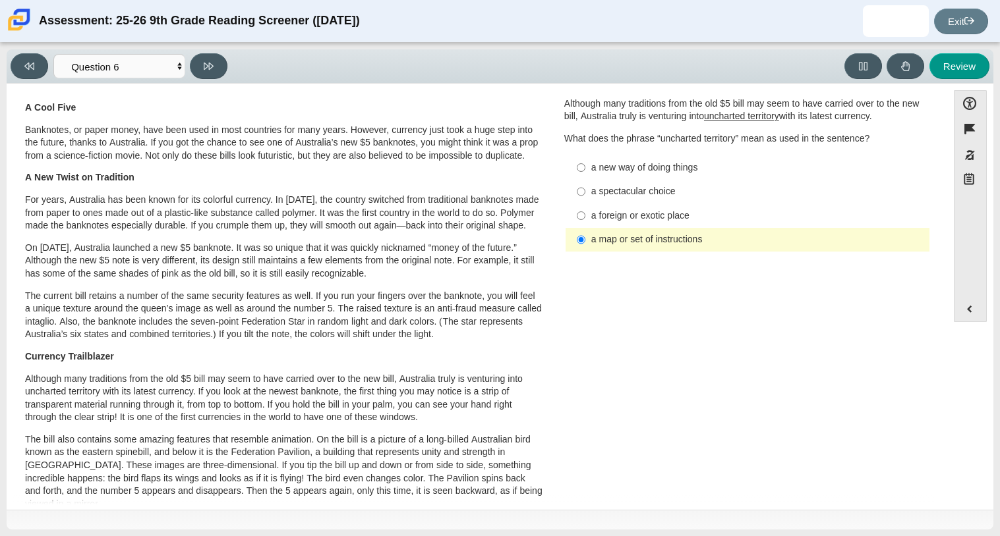
click at [567, 246] on label "a map or set of instructions a map or set of instructions" at bounding box center [748, 240] width 362 height 24
click at [577, 246] on input "a map or set of instructions a map or set of instructions" at bounding box center [581, 240] width 9 height 24
click at [570, 233] on label "a map or set of instructions a map or set of instructions" at bounding box center [748, 240] width 362 height 24
click at [577, 233] on input "a map or set of instructions a map or set of instructions" at bounding box center [581, 240] width 9 height 24
click at [579, 191] on input "a spectacular choice a spectacular choice" at bounding box center [581, 192] width 9 height 24
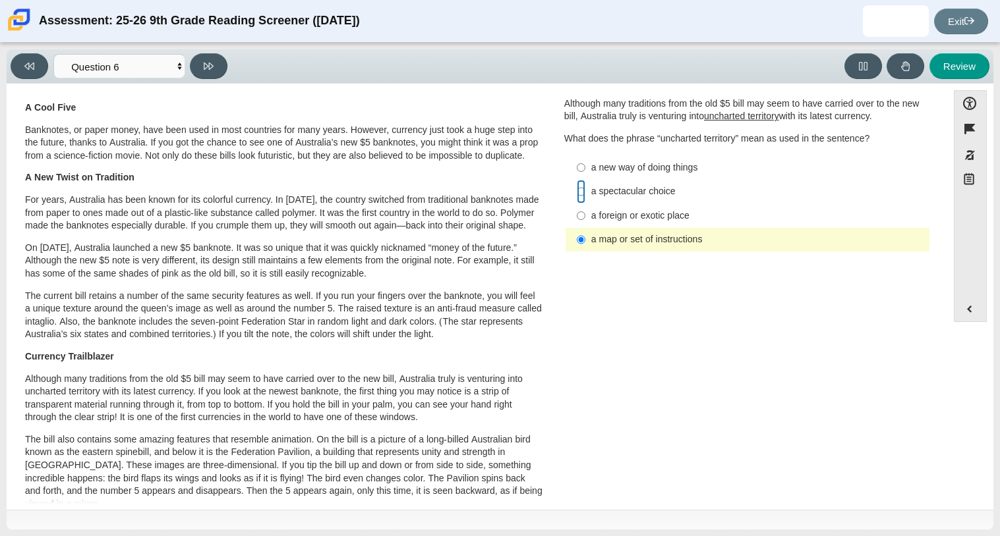
radio input "true"
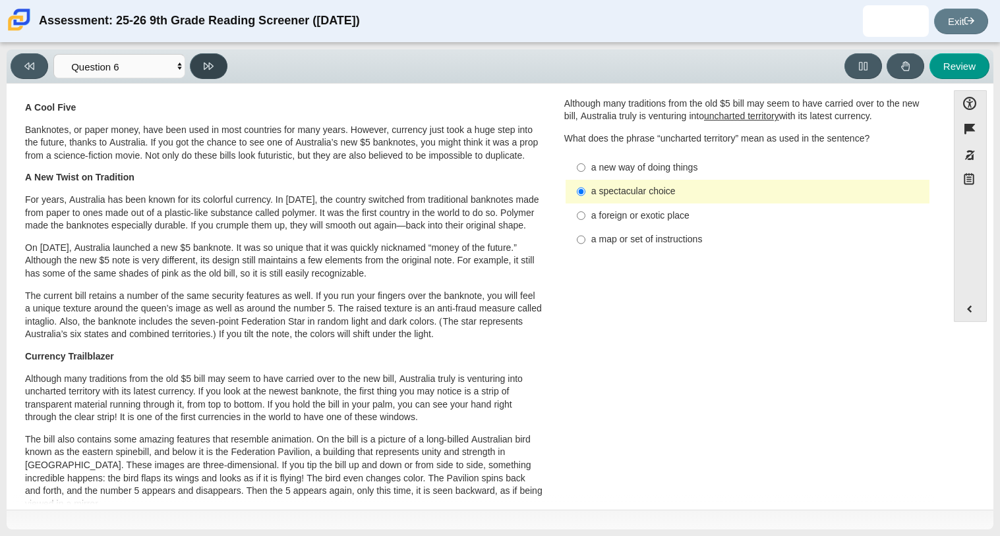
click at [215, 69] on button at bounding box center [209, 66] width 38 height 26
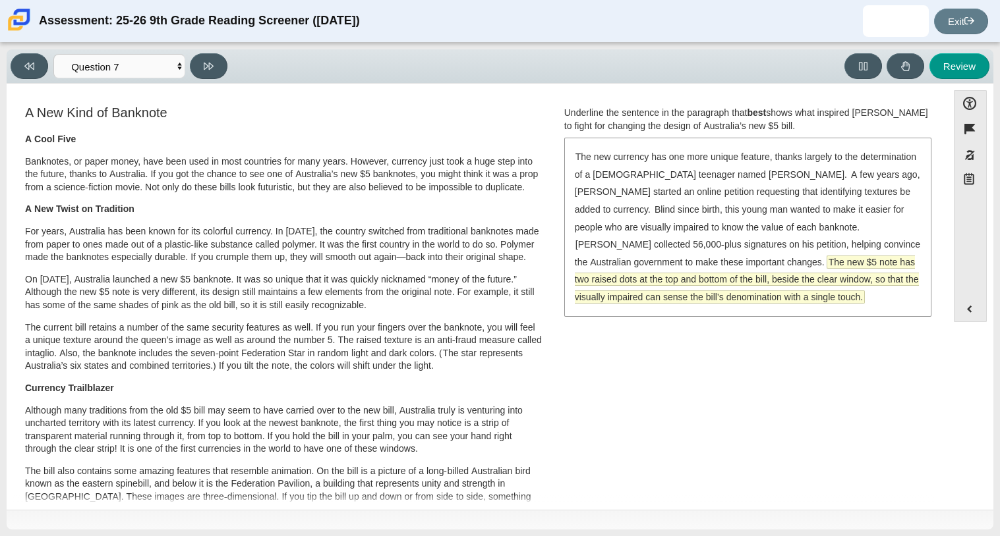
click at [629, 294] on span "The new $5 note has two raised dots at the top and bottom of the bill, beside t…" at bounding box center [747, 279] width 344 height 47
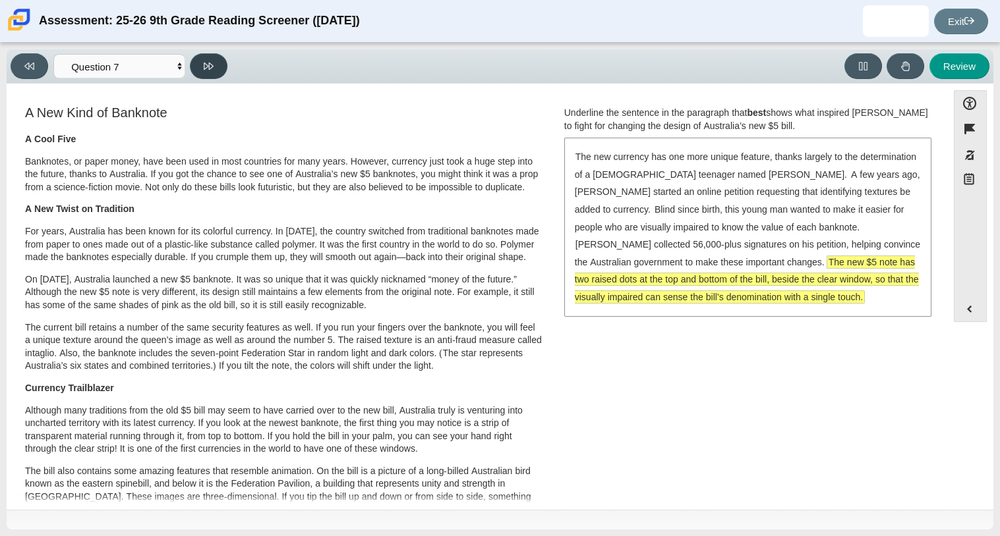
click at [207, 71] on button at bounding box center [209, 66] width 38 height 26
select select "ea8338c2-a6a3-418e-a305-2b963b54a290"
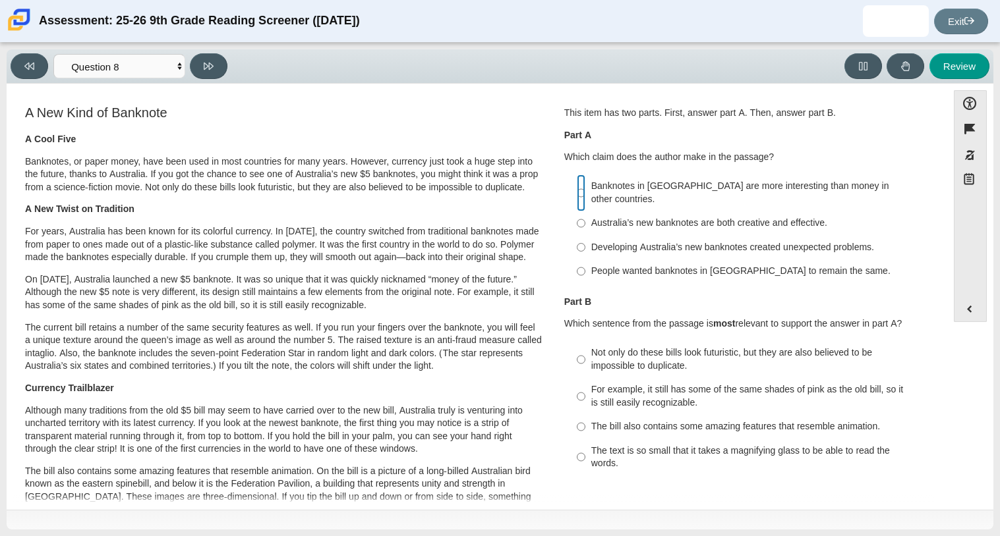
click at [580, 192] on input "Banknotes in Australia are more interesting than money in other countries. Bank…" at bounding box center [581, 193] width 9 height 37
radio input "true"
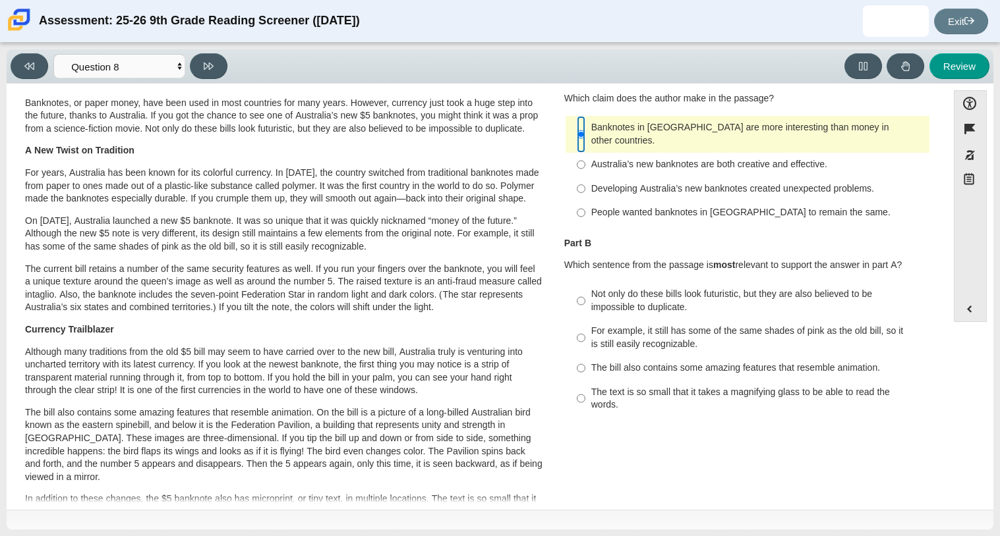
scroll to position [70, 0]
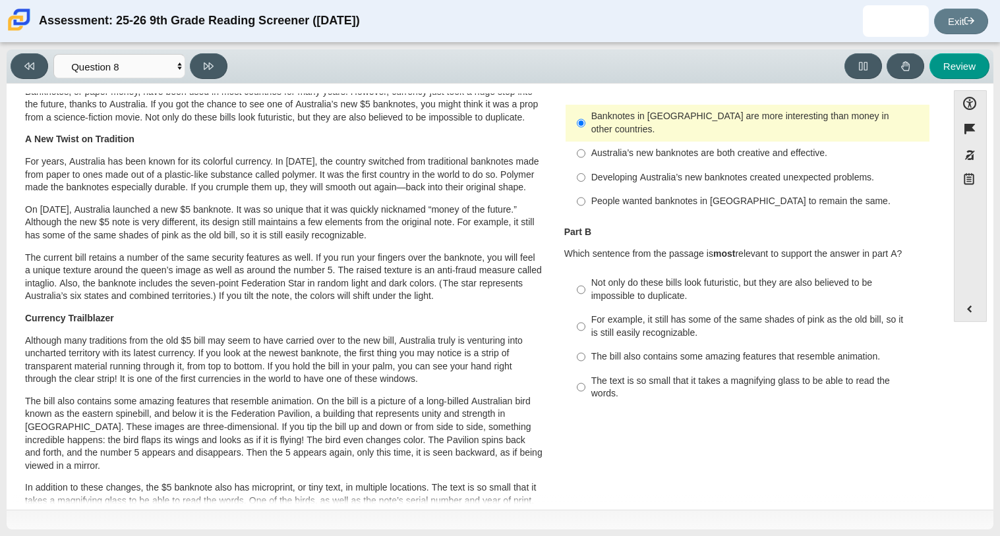
click at [585, 314] on label "For example, it still has some of the same shades of pink as the old bill, so i…" at bounding box center [748, 326] width 362 height 37
click at [585, 314] on input "For example, it still has some of the same shades of pink as the old bill, so i…" at bounding box center [581, 326] width 9 height 37
radio input "true"
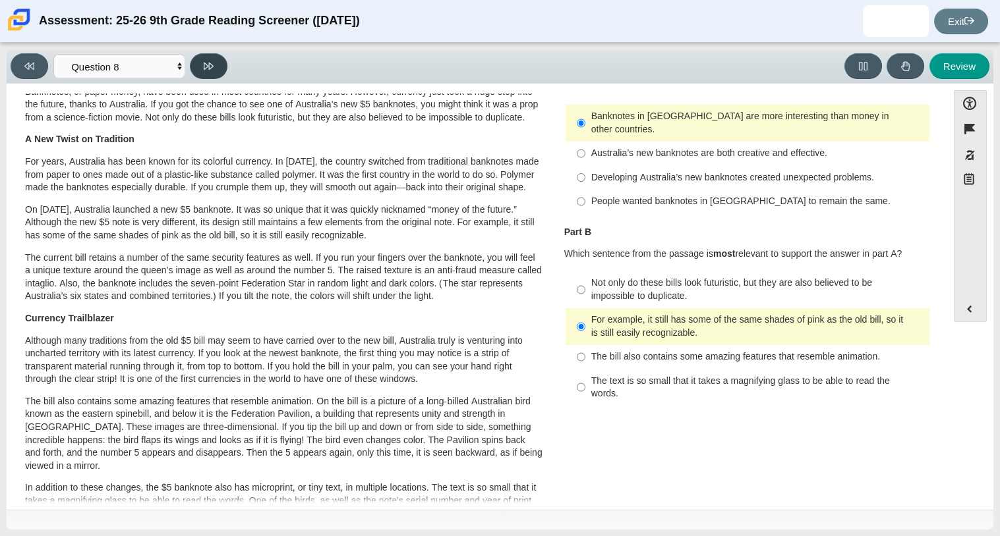
click at [196, 65] on button at bounding box center [209, 66] width 38 height 26
select select "89f058d6-b15c-4ef5-a4b3-fdaffb8868b6"
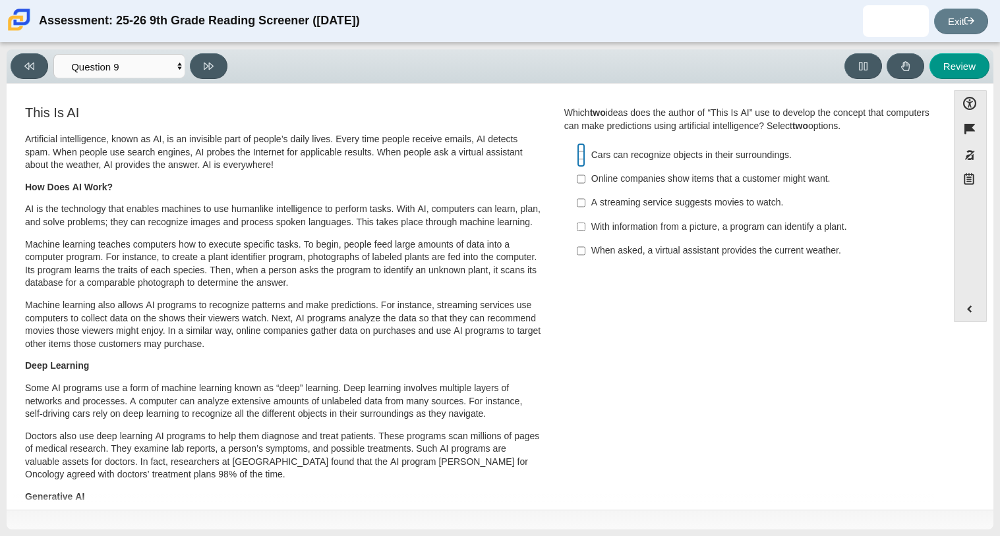
click at [577, 156] on input "Cars can recognize objects in their surroundings. Cars can recognize objects in…" at bounding box center [581, 155] width 9 height 24
checkbox input "true"
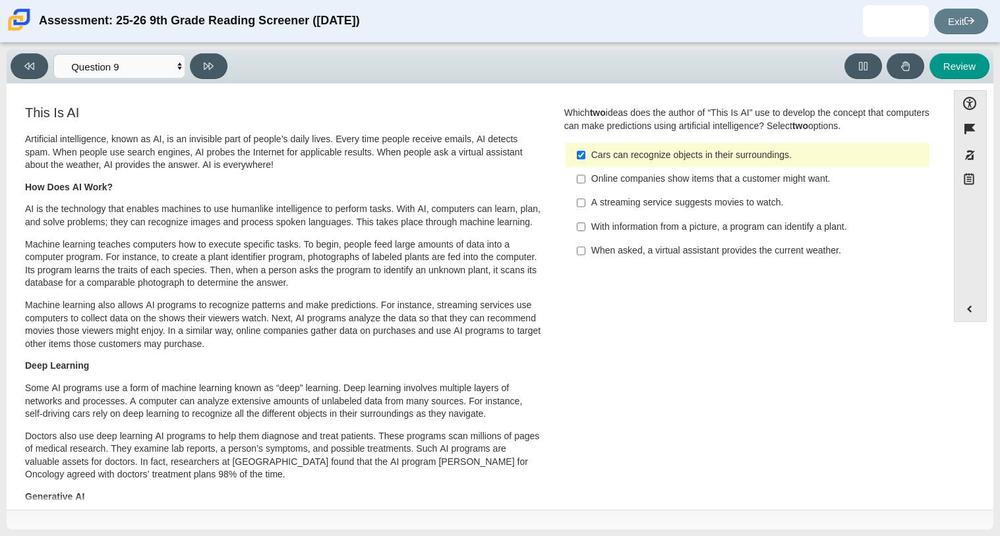
click at [583, 223] on label "With information from a picture, a program can identify a plant. With informati…" at bounding box center [748, 227] width 362 height 24
click at [583, 223] on input "With information from a picture, a program can identify a plant. With informati…" at bounding box center [581, 227] width 9 height 24
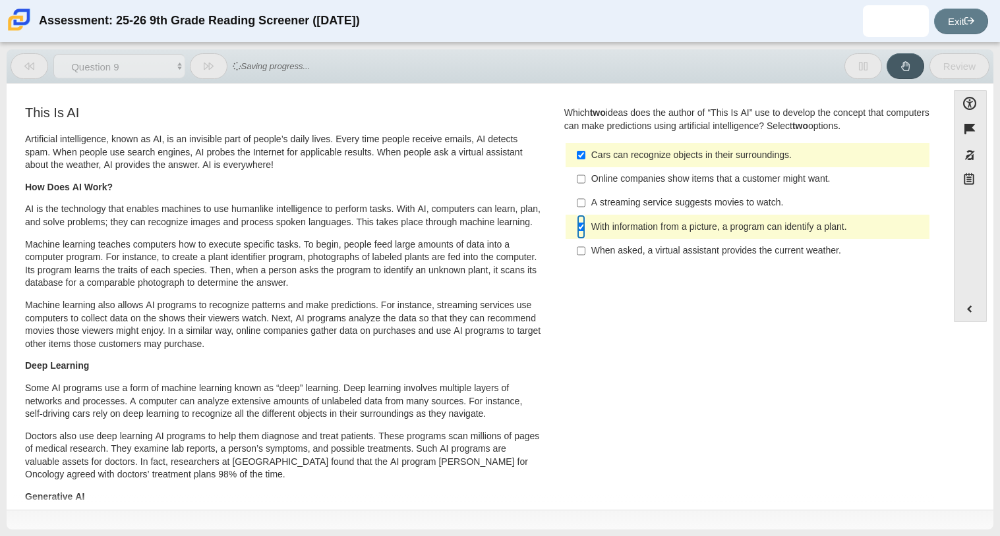
click at [577, 230] on input "With information from a picture, a program can identify a plant. With informati…" at bounding box center [581, 227] width 9 height 24
checkbox input "false"
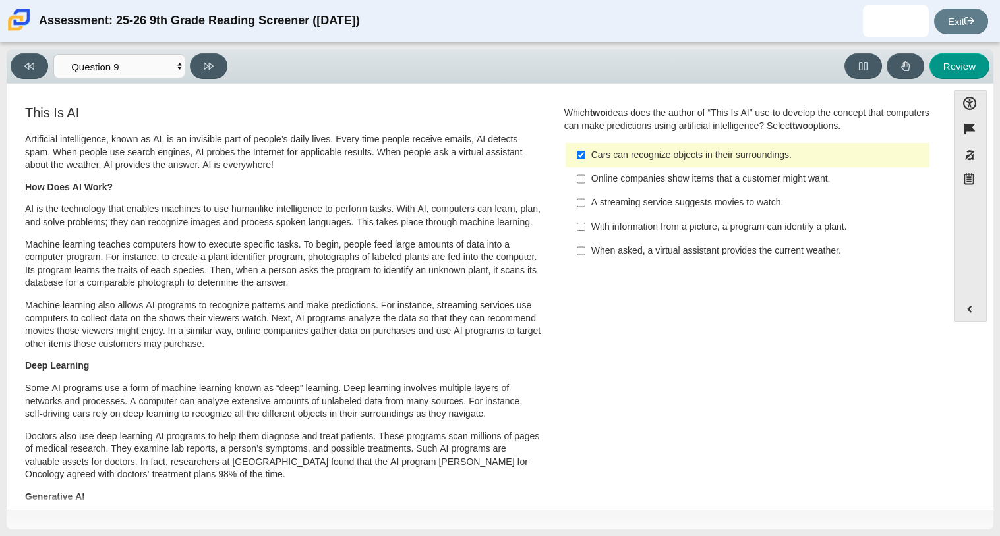
click at [591, 206] on div "A streaming service suggests movies to watch." at bounding box center [757, 202] width 333 height 13
click at [585, 206] on input "A streaming service suggests movies to watch. A streaming service suggests movi…" at bounding box center [581, 203] width 9 height 24
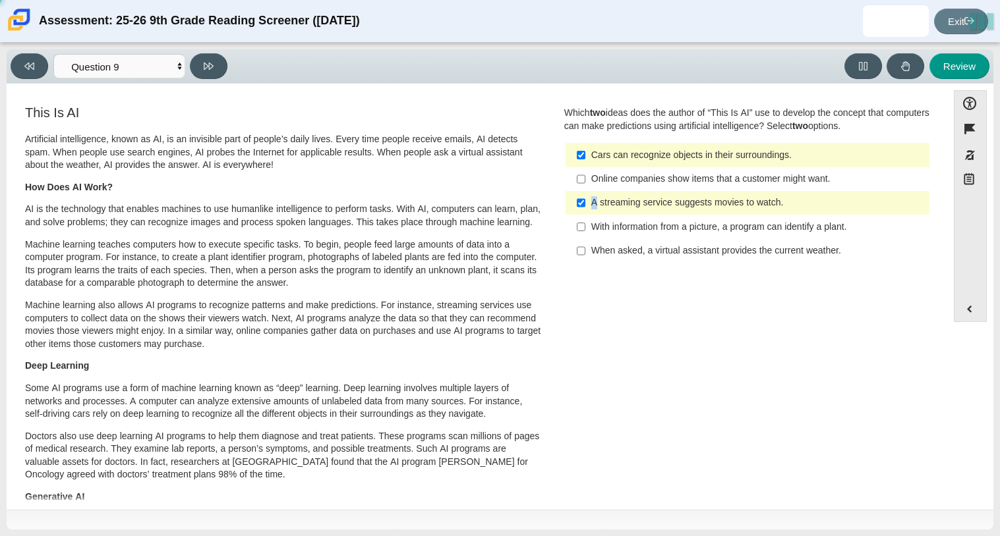
click at [591, 206] on div "A streaming service suggests movies to watch." at bounding box center [757, 202] width 333 height 13
click at [585, 206] on input "A streaming service suggests movies to watch. A streaming service suggests movi…" at bounding box center [581, 203] width 9 height 24
checkbox input "false"
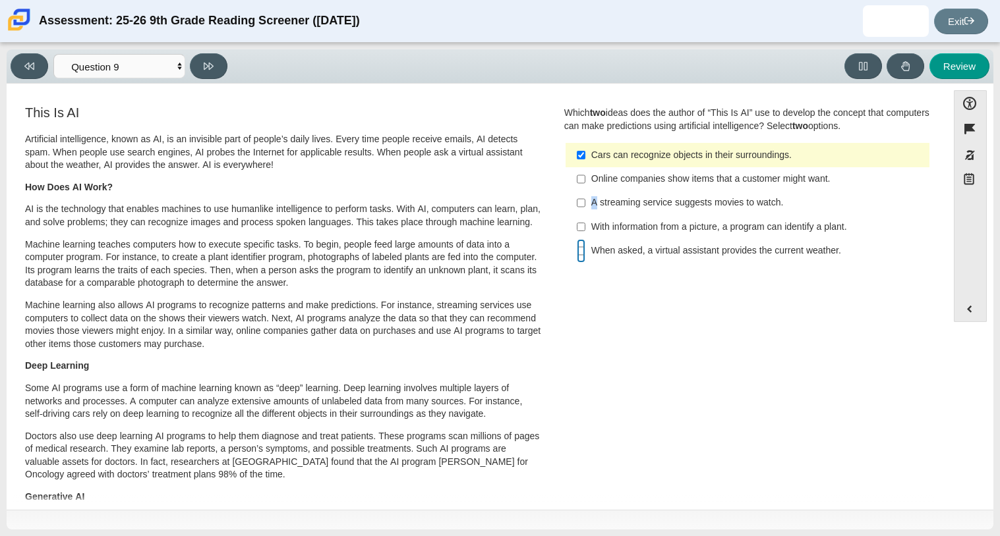
click at [577, 251] on input "When asked, a virtual assistant provides the current weather. When asked, a vir…" at bounding box center [581, 251] width 9 height 24
checkbox input "true"
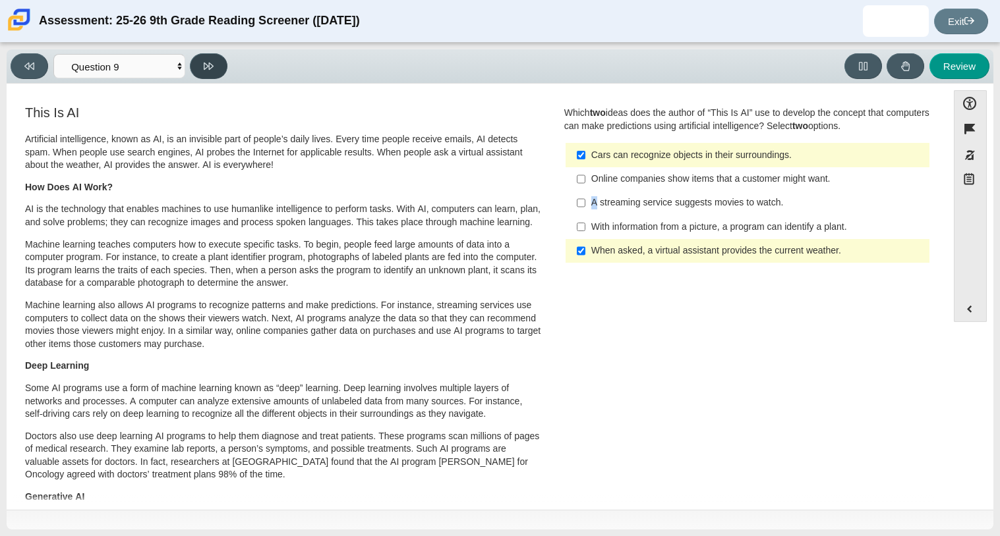
click at [197, 66] on button at bounding box center [209, 66] width 38 height 26
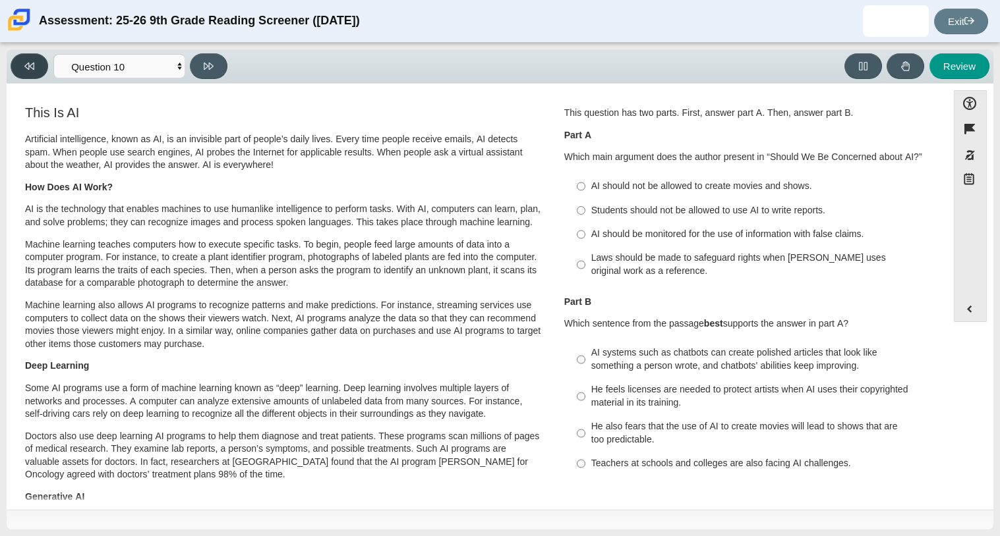
click at [14, 61] on button at bounding box center [30, 66] width 38 height 26
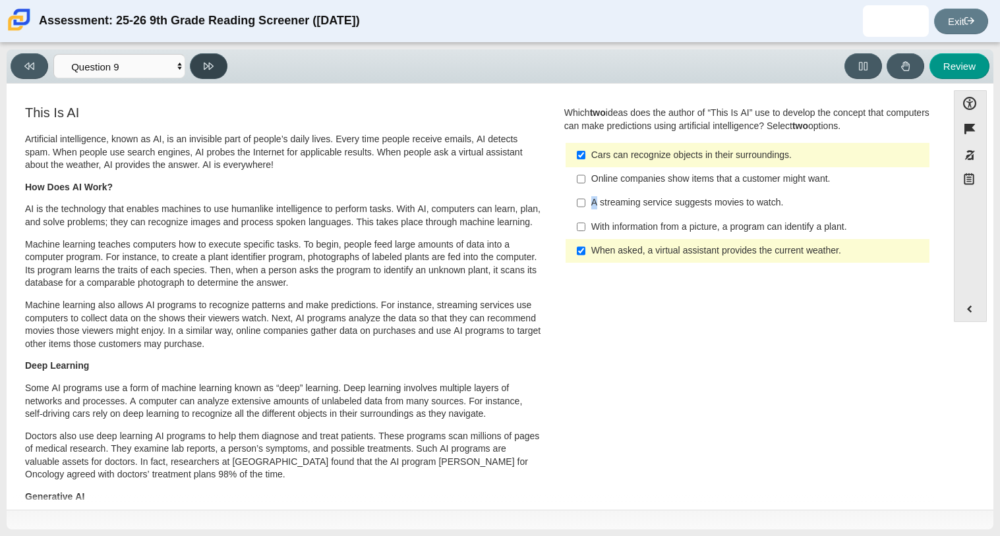
click at [200, 65] on button at bounding box center [209, 66] width 38 height 26
select select "cdf3c14e-a918-44d1-9b63-3db0fa81641e"
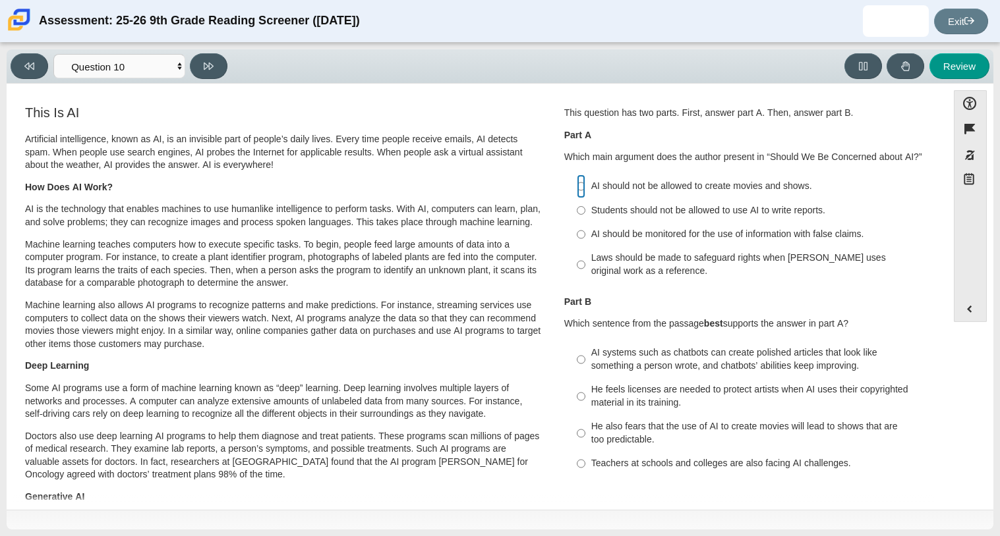
click at [578, 190] on input "AI should not be allowed to create movies and shows. AI should not be allowed t…" at bounding box center [581, 187] width 9 height 24
radio input "true"
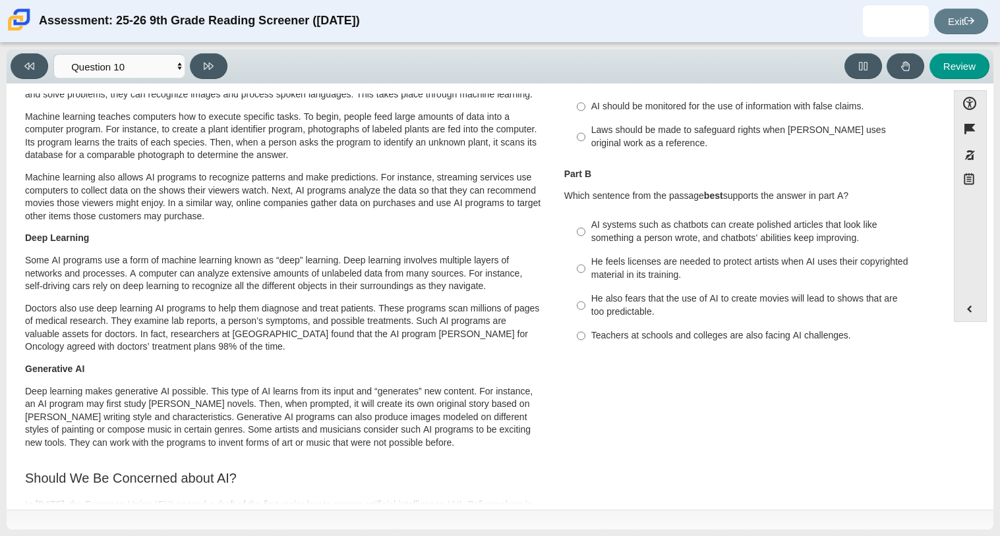
scroll to position [137, 0]
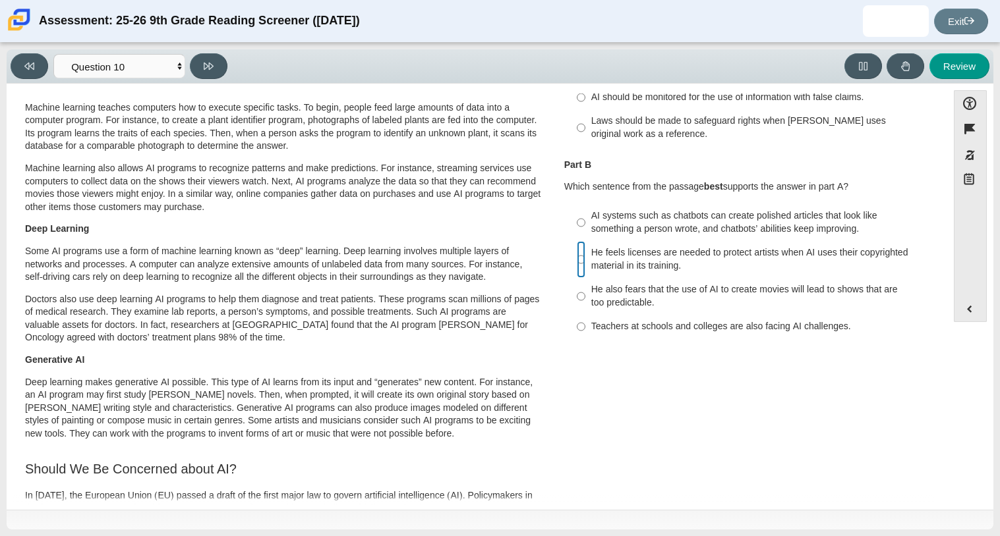
click at [577, 266] on input "He feels licenses are needed to protect artists when AI uses their copyrighted …" at bounding box center [581, 259] width 9 height 37
radio input "true"
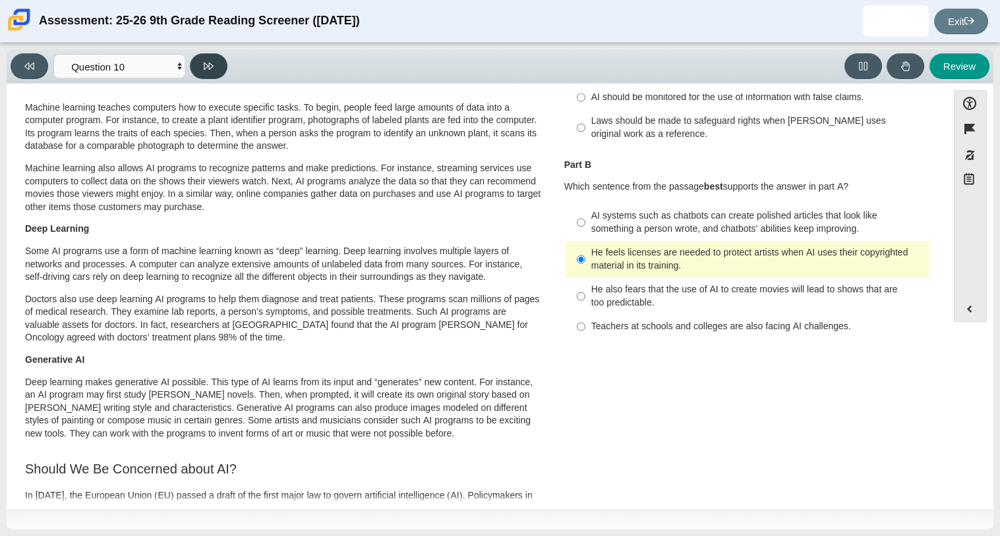
click at [214, 73] on button at bounding box center [209, 66] width 38 height 26
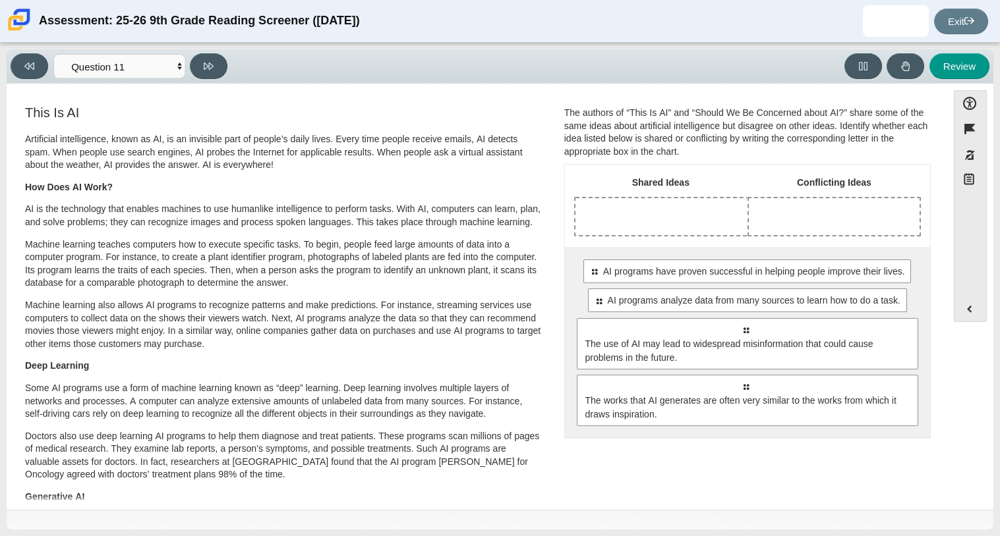
click at [612, 191] on th "Shared Ideas" at bounding box center [660, 185] width 173 height 23
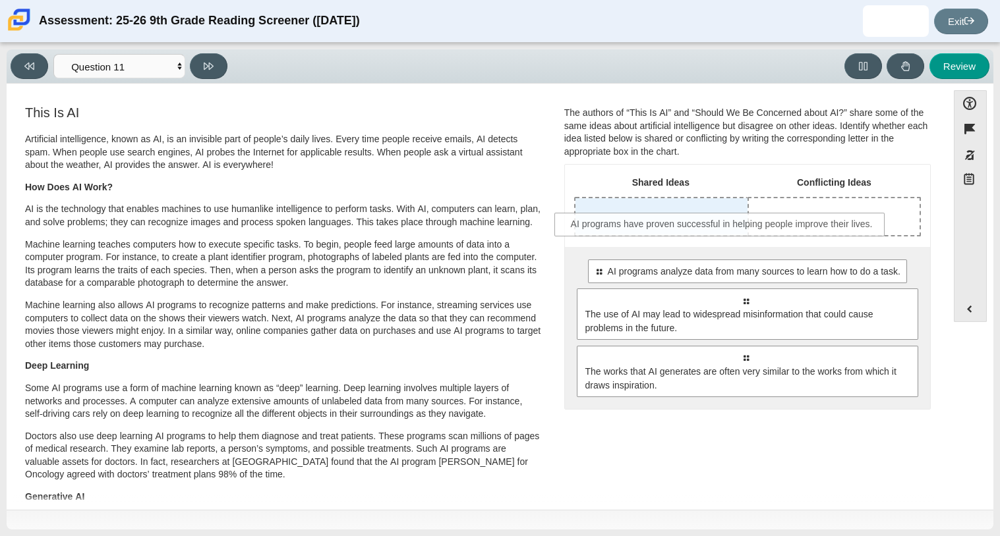
drag, startPoint x: 633, startPoint y: 268, endPoint x: 611, endPoint y: 220, distance: 52.5
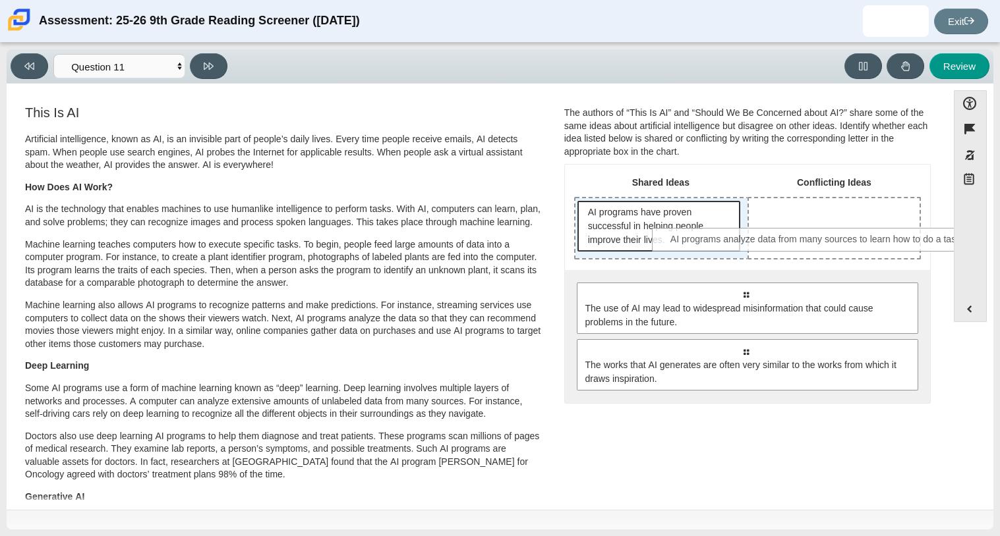
drag, startPoint x: 641, startPoint y: 295, endPoint x: 684, endPoint y: 243, distance: 68.3
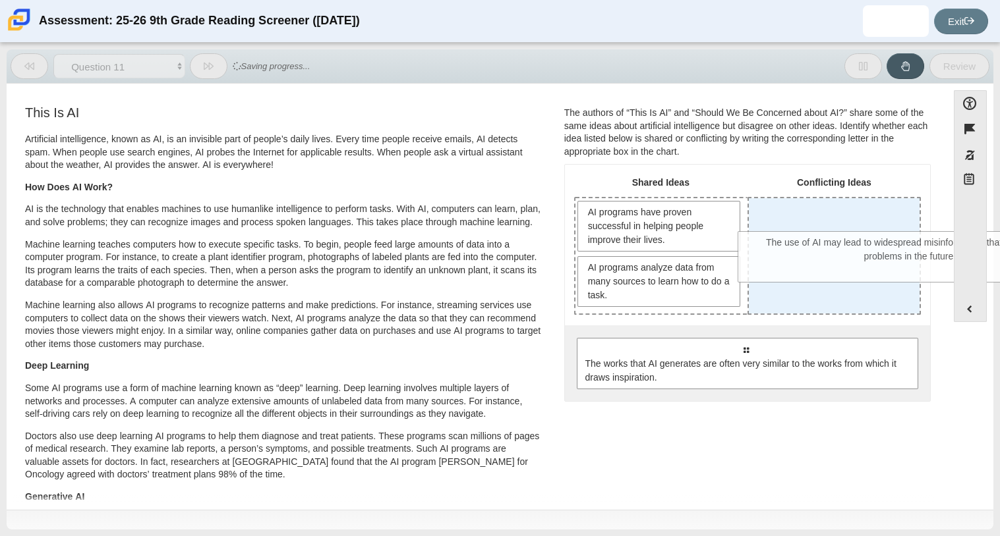
drag, startPoint x: 670, startPoint y: 364, endPoint x: 830, endPoint y: 255, distance: 193.0
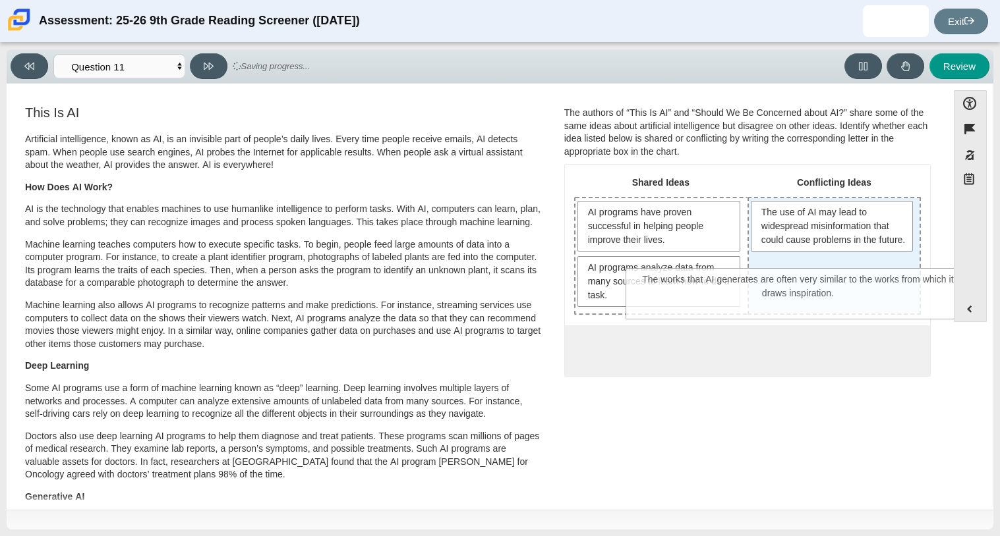
drag, startPoint x: 767, startPoint y: 373, endPoint x: 820, endPoint y: 304, distance: 87.0
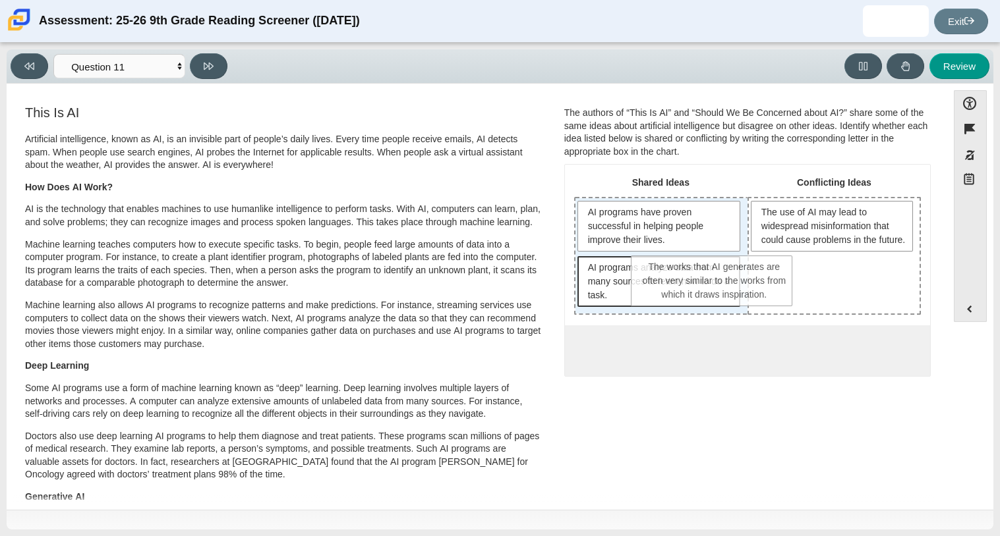
drag, startPoint x: 820, startPoint y: 304, endPoint x: 676, endPoint y: 295, distance: 143.9
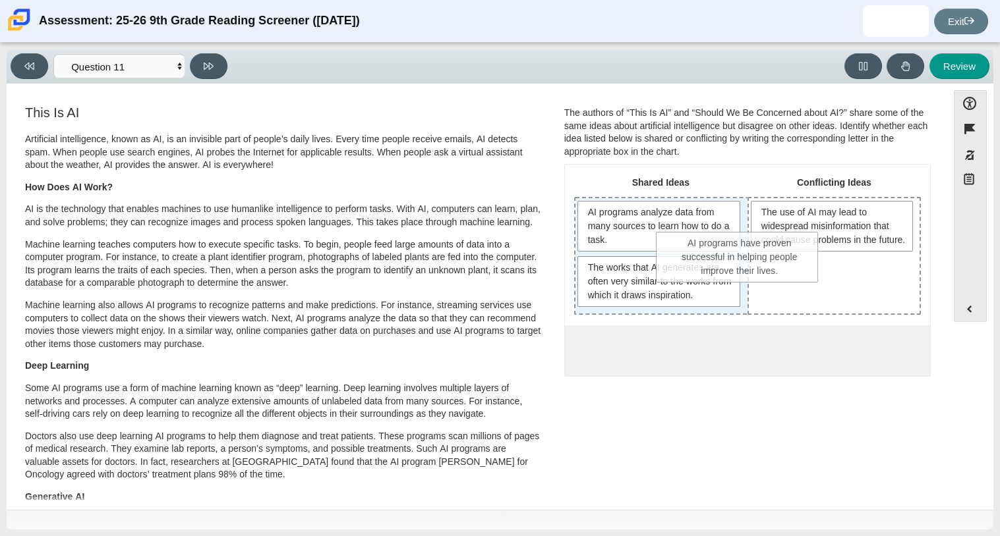
drag, startPoint x: 627, startPoint y: 228, endPoint x: 736, endPoint y: 281, distance: 121.4
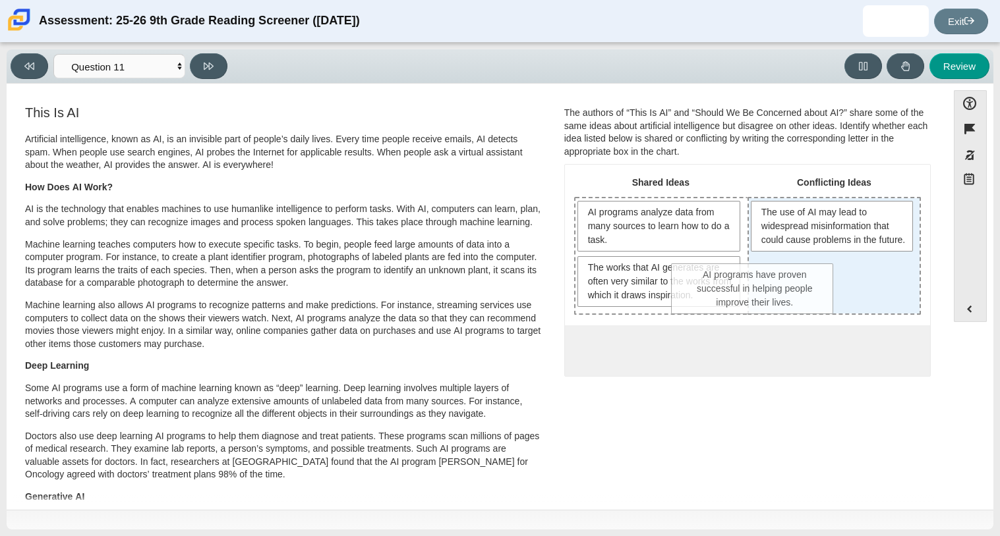
drag, startPoint x: 722, startPoint y: 281, endPoint x: 846, endPoint y: 294, distance: 124.5
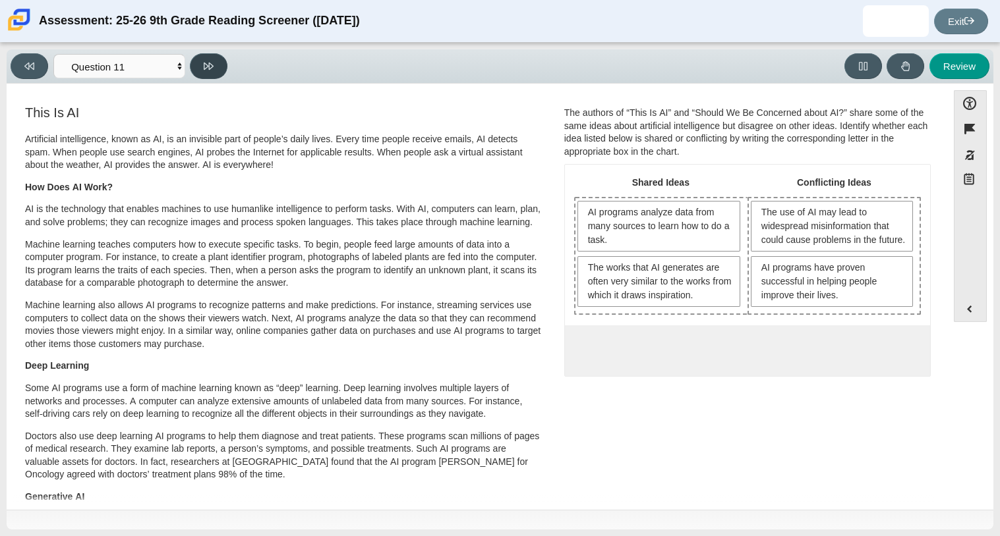
click at [206, 65] on icon at bounding box center [209, 66] width 10 height 10
select select "c3effed4-44ce-4a19-bd96-1787f34e9b4c"
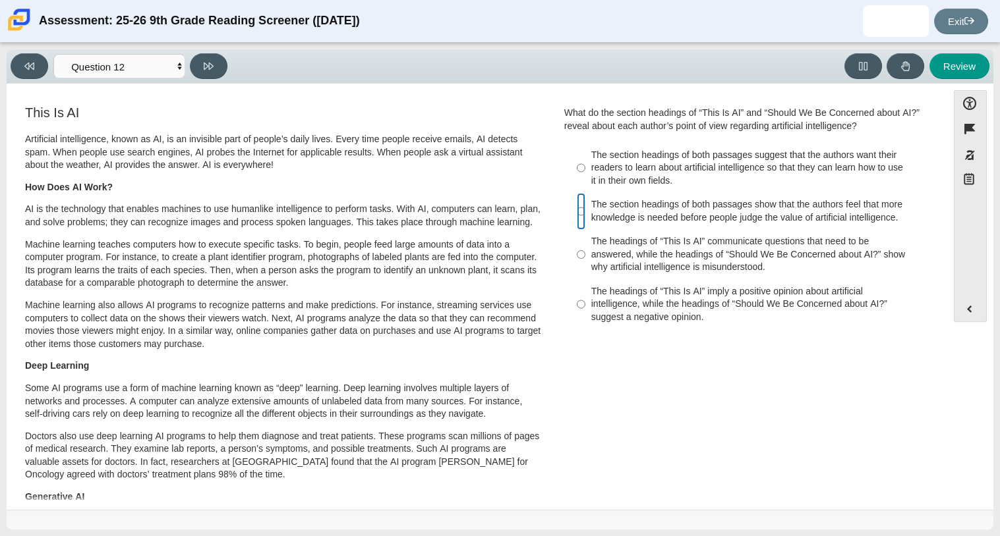
click at [579, 209] on input "The section headings of both passages show that the authors feel that more know…" at bounding box center [581, 211] width 9 height 37
radio input "true"
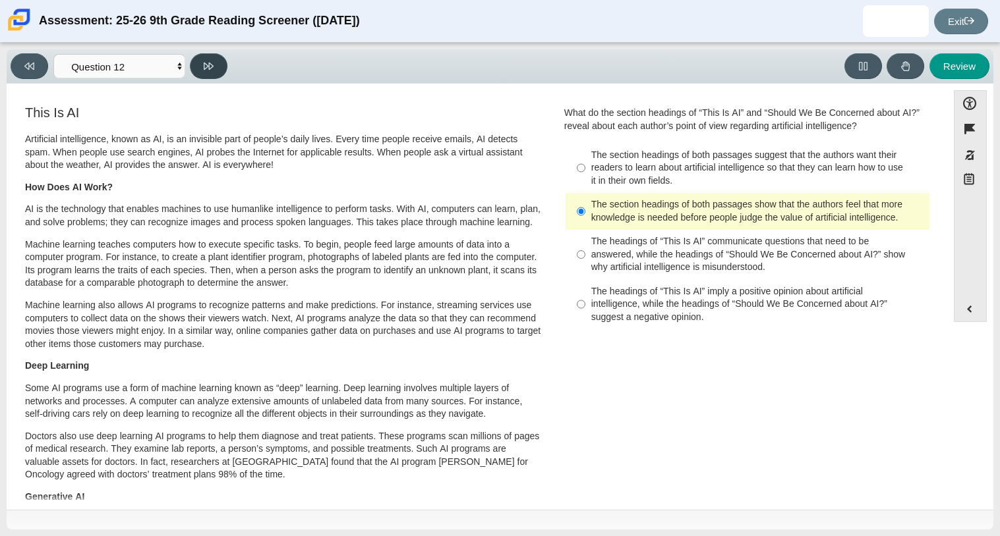
click at [199, 69] on button at bounding box center [209, 66] width 38 height 26
select select "review"
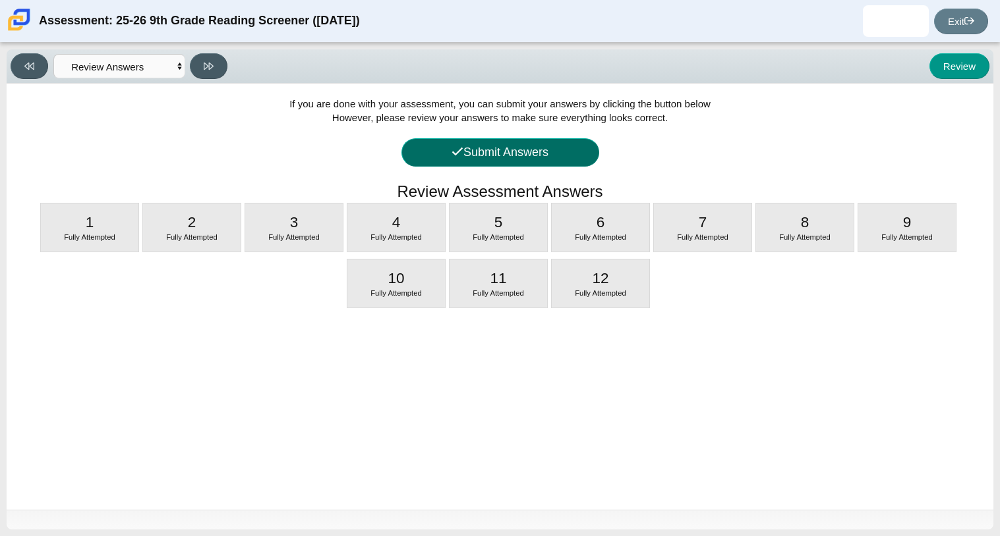
click at [472, 150] on button "Submit Answers" at bounding box center [500, 152] width 198 height 28
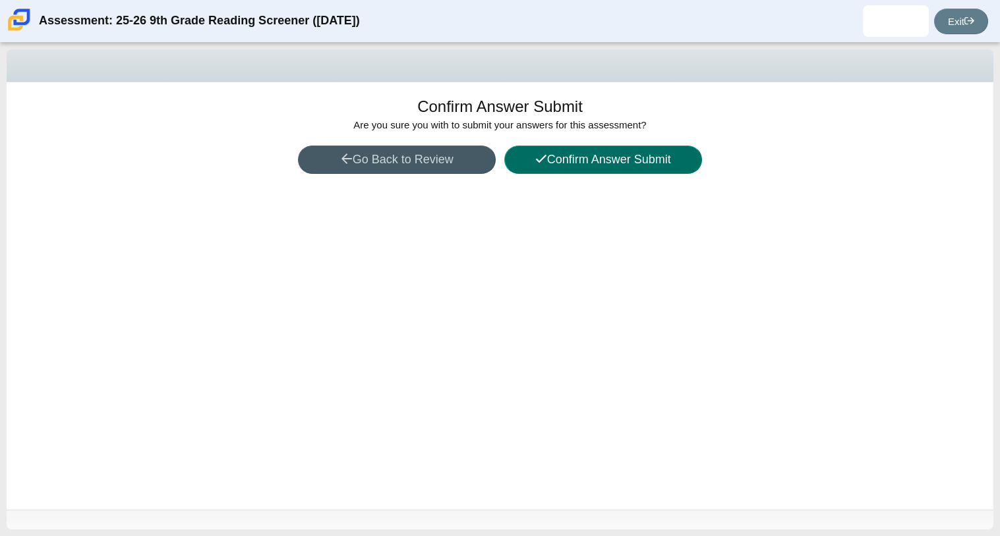
click at [530, 156] on button "Confirm Answer Submit" at bounding box center [603, 160] width 198 height 28
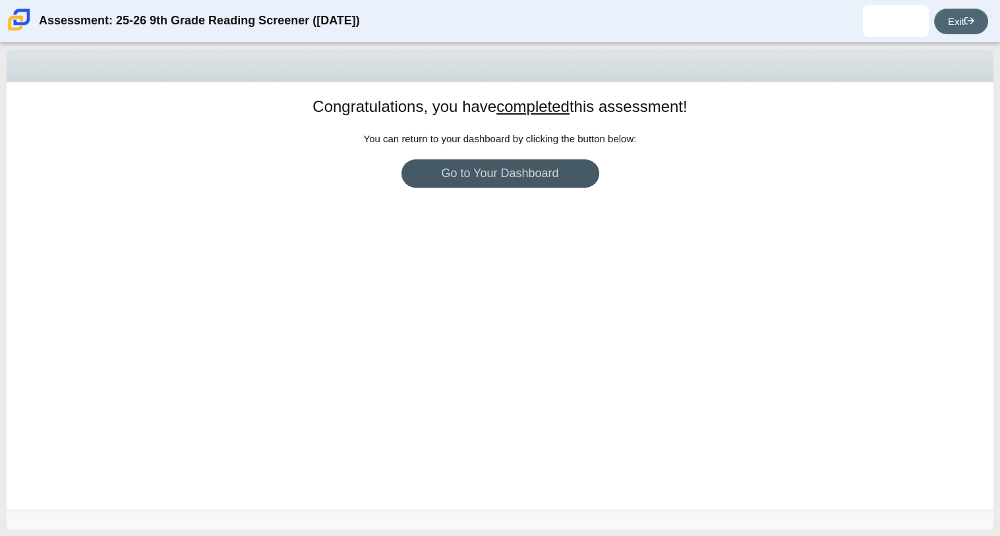
click at [971, 22] on use at bounding box center [969, 20] width 10 height 7
